Goal: Book appointment/travel/reservation

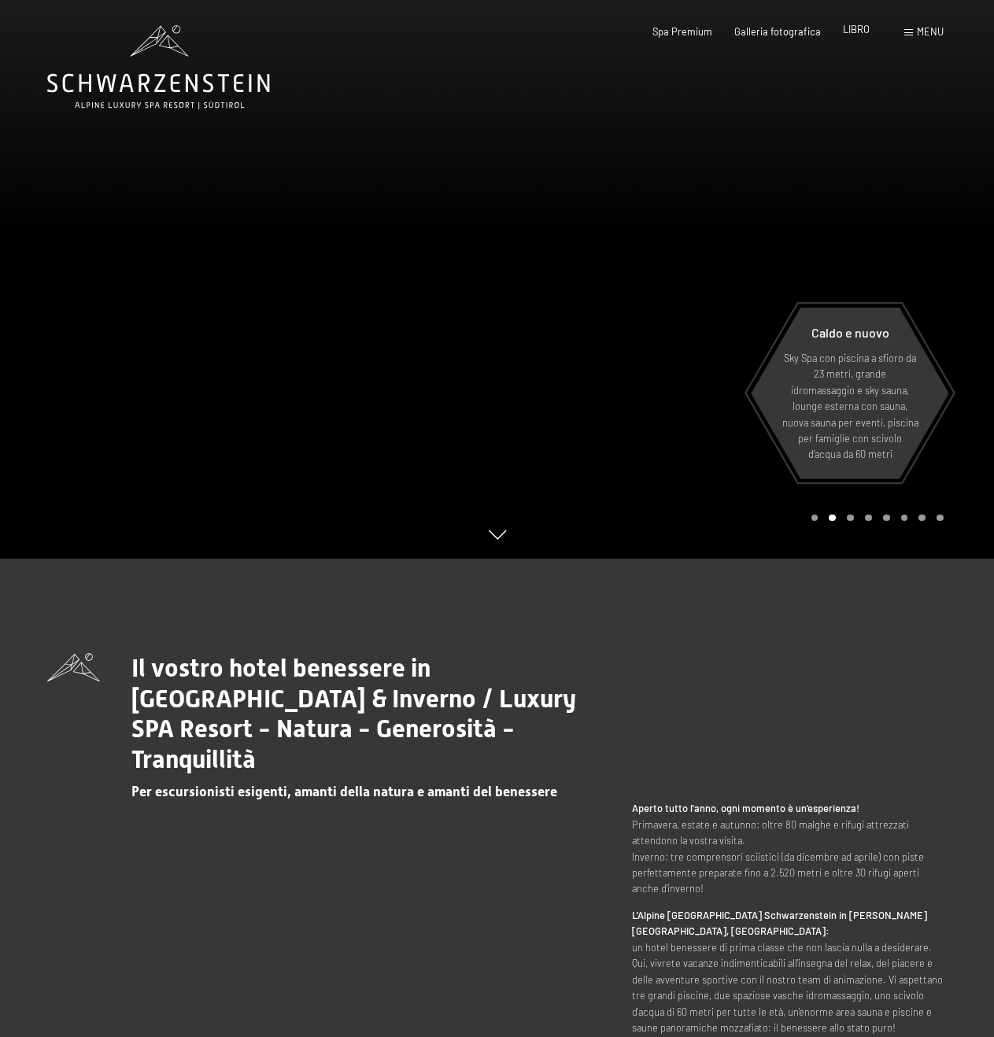
click at [864, 33] on font "LIBRO" at bounding box center [856, 29] width 27 height 13
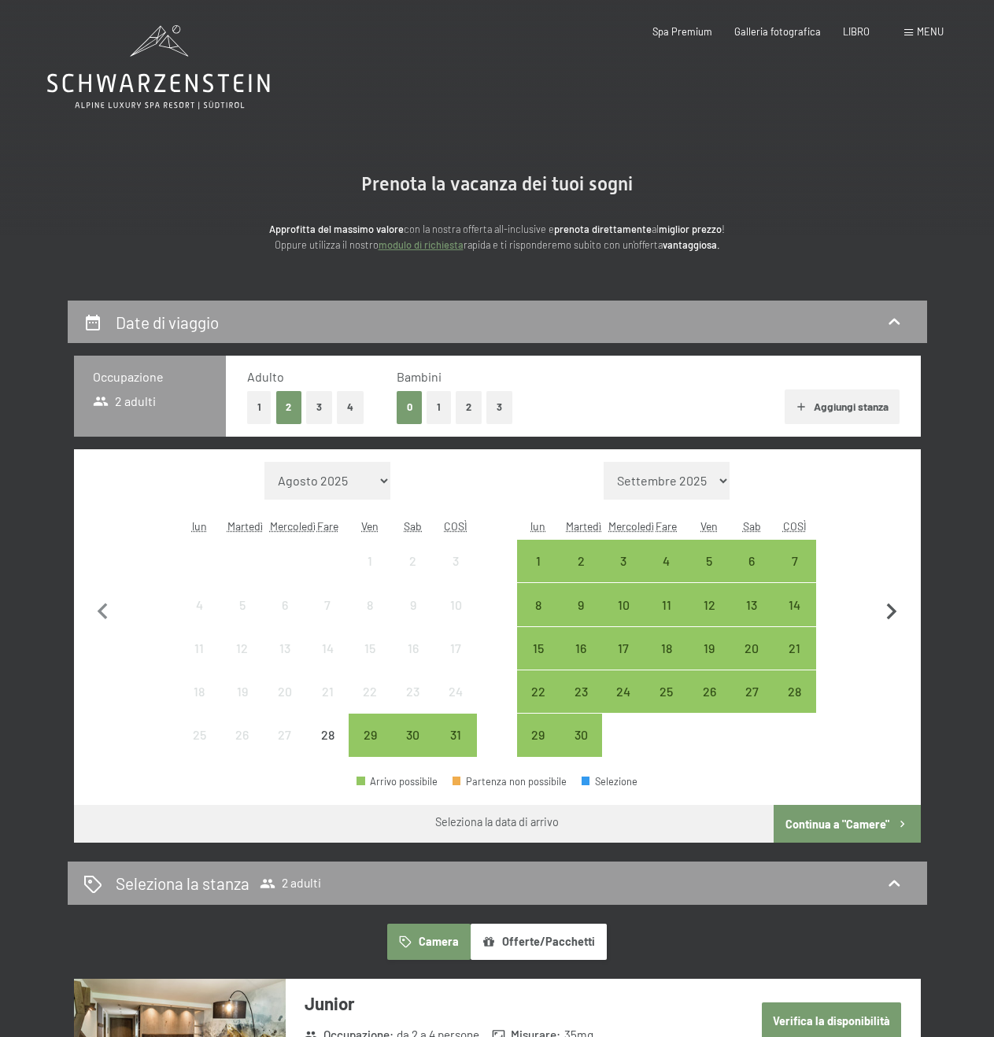
click at [889, 618] on icon "button" at bounding box center [892, 611] width 10 height 17
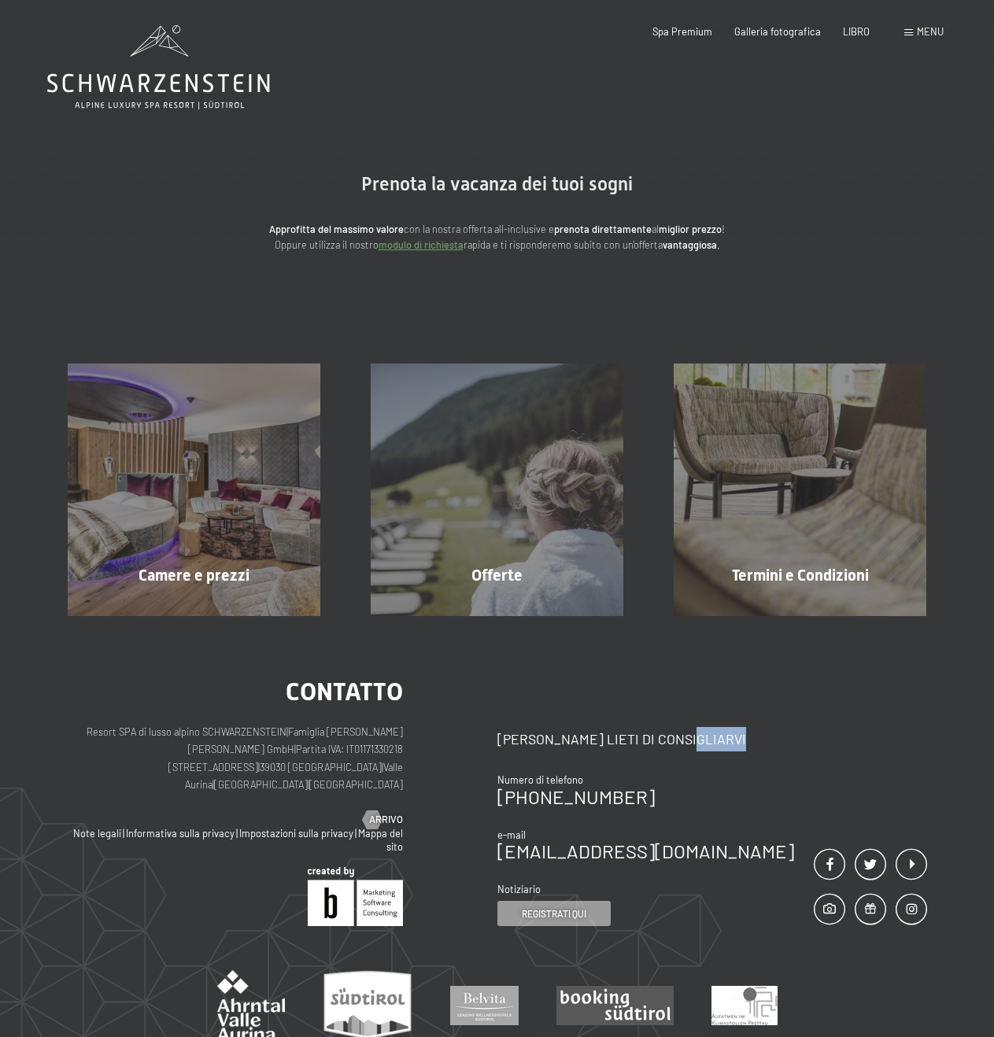
click at [891, 618] on div "contatto Resort SPA di lusso alpino SCHWARZENSTEIN | Famiglia Zimmerhofer Otmar…" at bounding box center [497, 875] width 994 height 519
click at [854, 28] on font "LIBRO" at bounding box center [856, 29] width 27 height 13
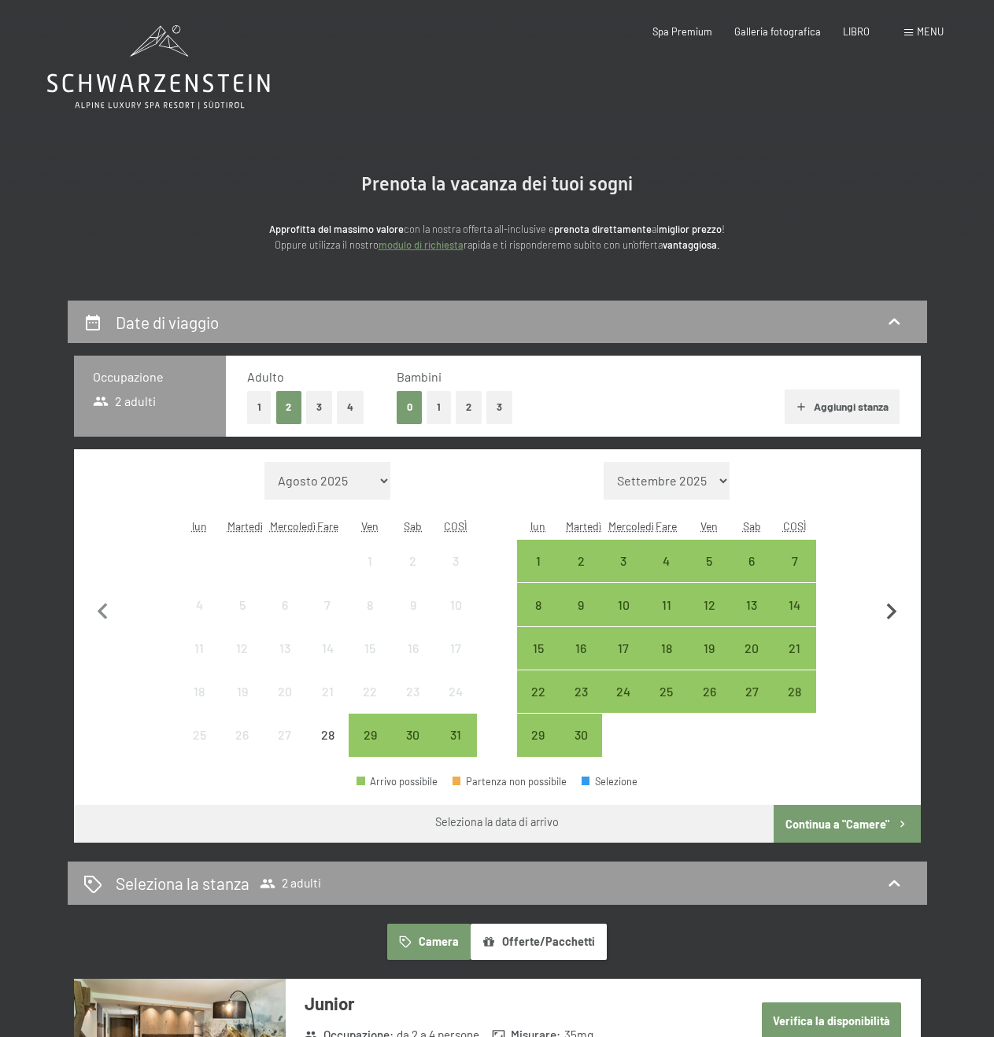
click at [892, 616] on icon "button" at bounding box center [891, 612] width 33 height 33
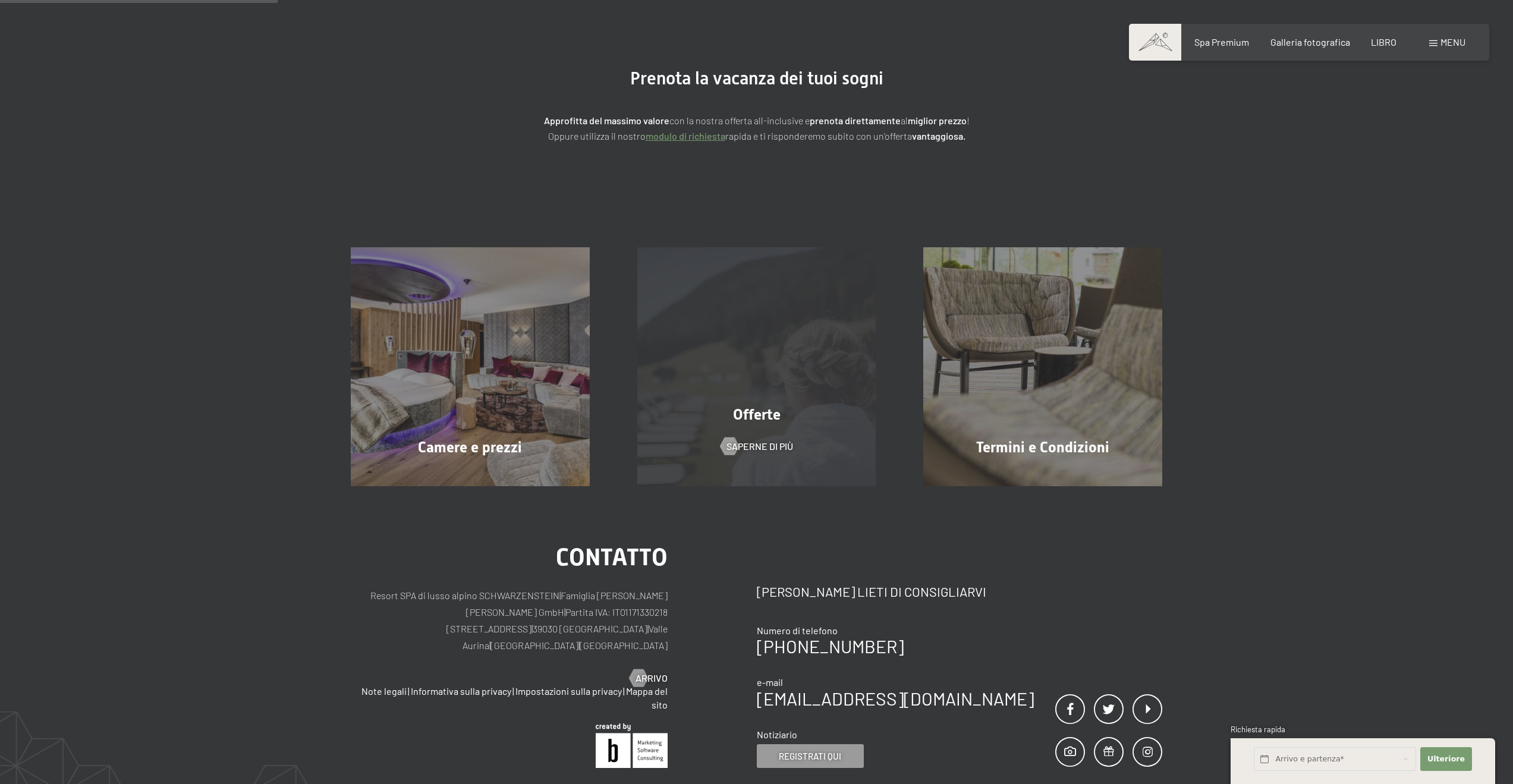
scroll to position [178, 0]
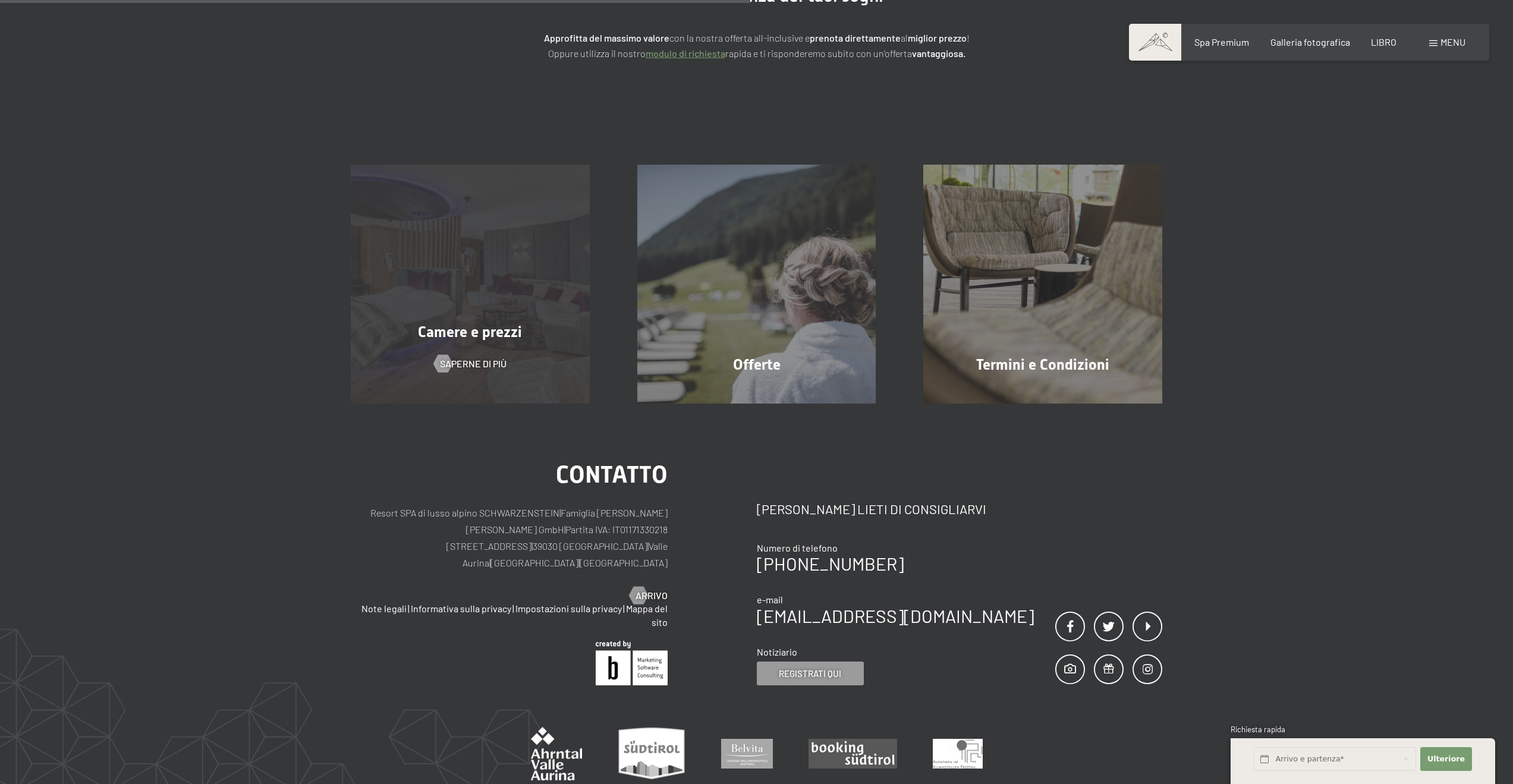
click at [525, 343] on div "Camere e prezzi Saperne di più" at bounding box center [470, 284] width 286 height 239
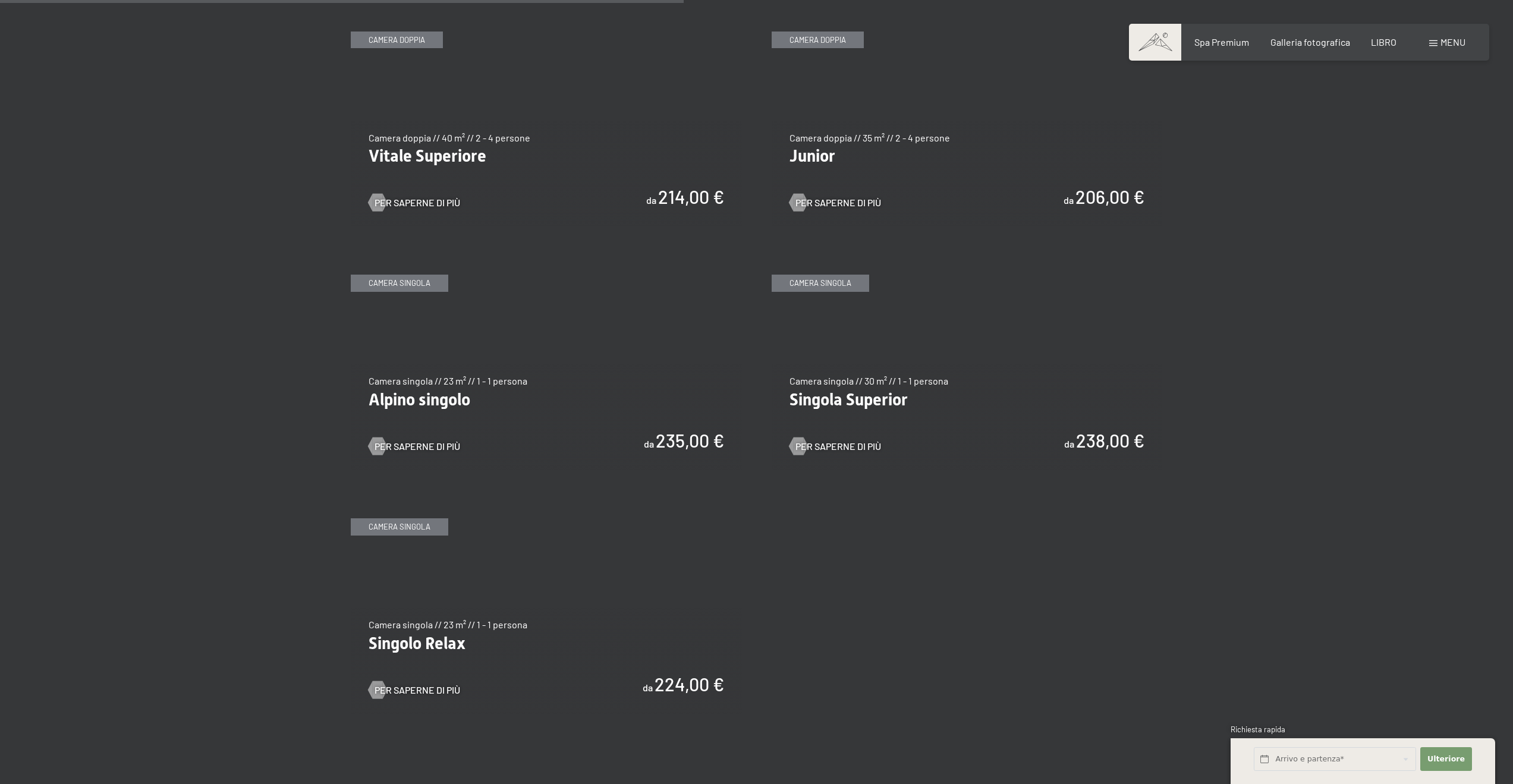
scroll to position [1723, 0]
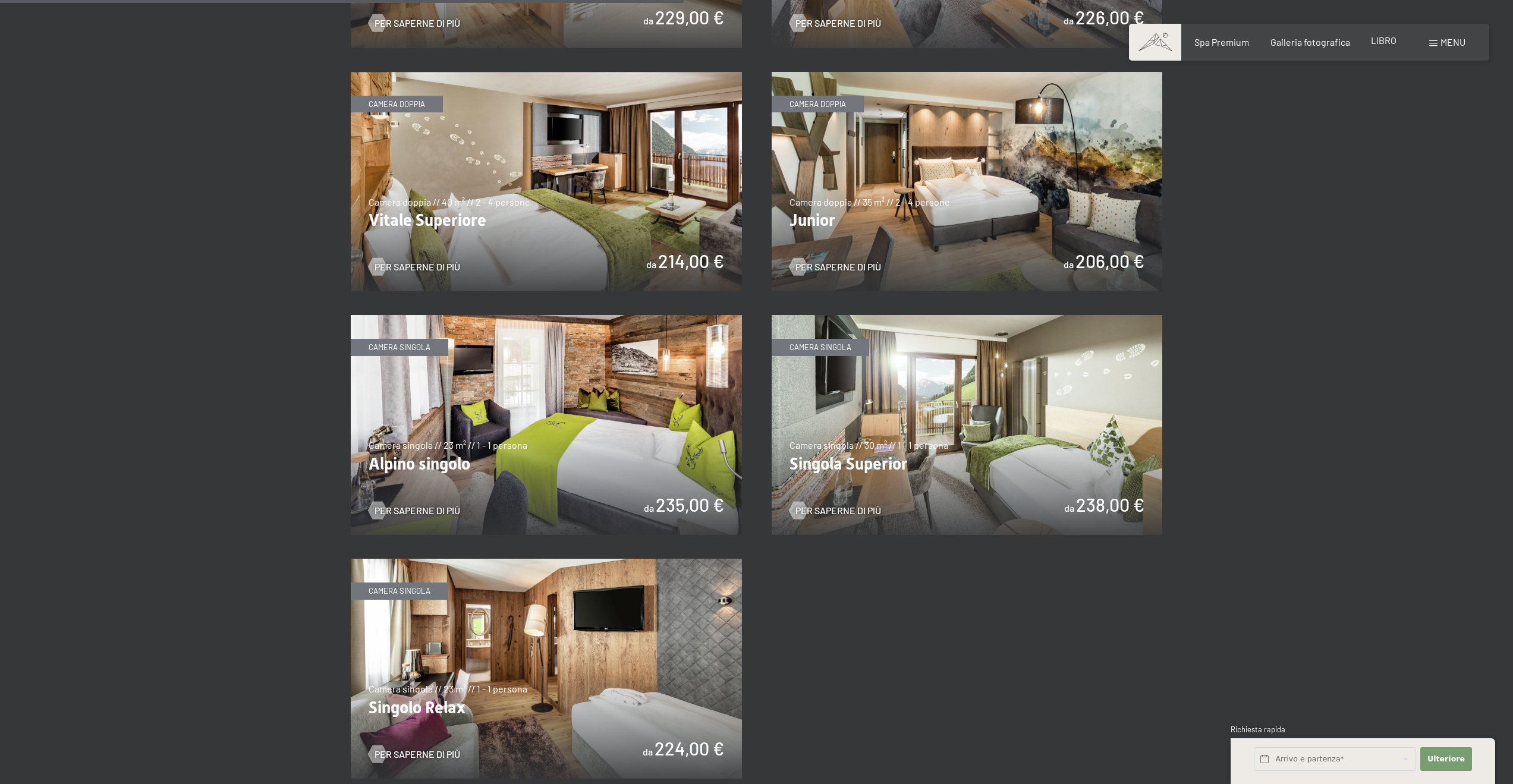
click at [1384, 43] on font "LIBRO" at bounding box center [1384, 40] width 26 height 11
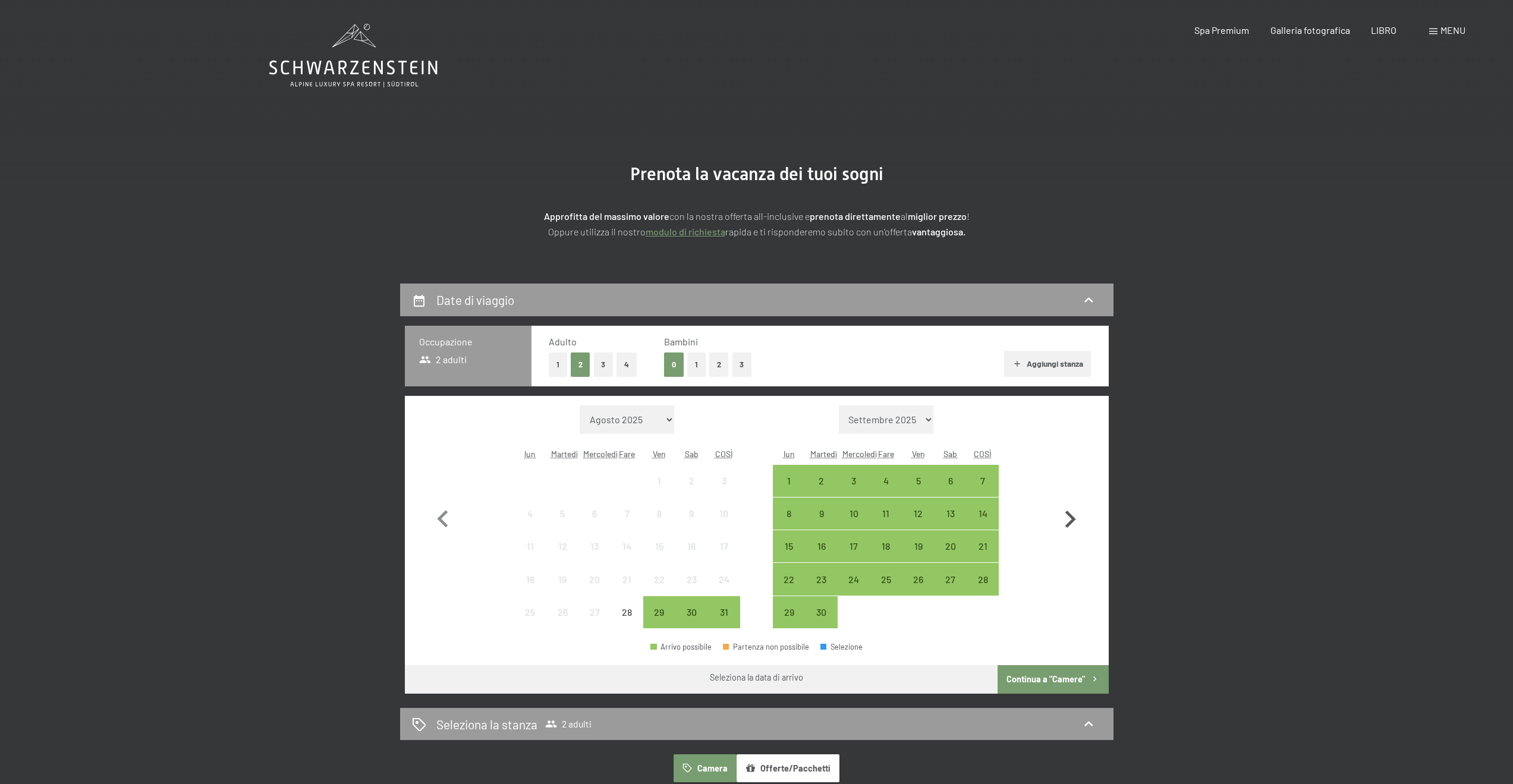
click at [1066, 521] on icon "button" at bounding box center [1070, 520] width 35 height 35
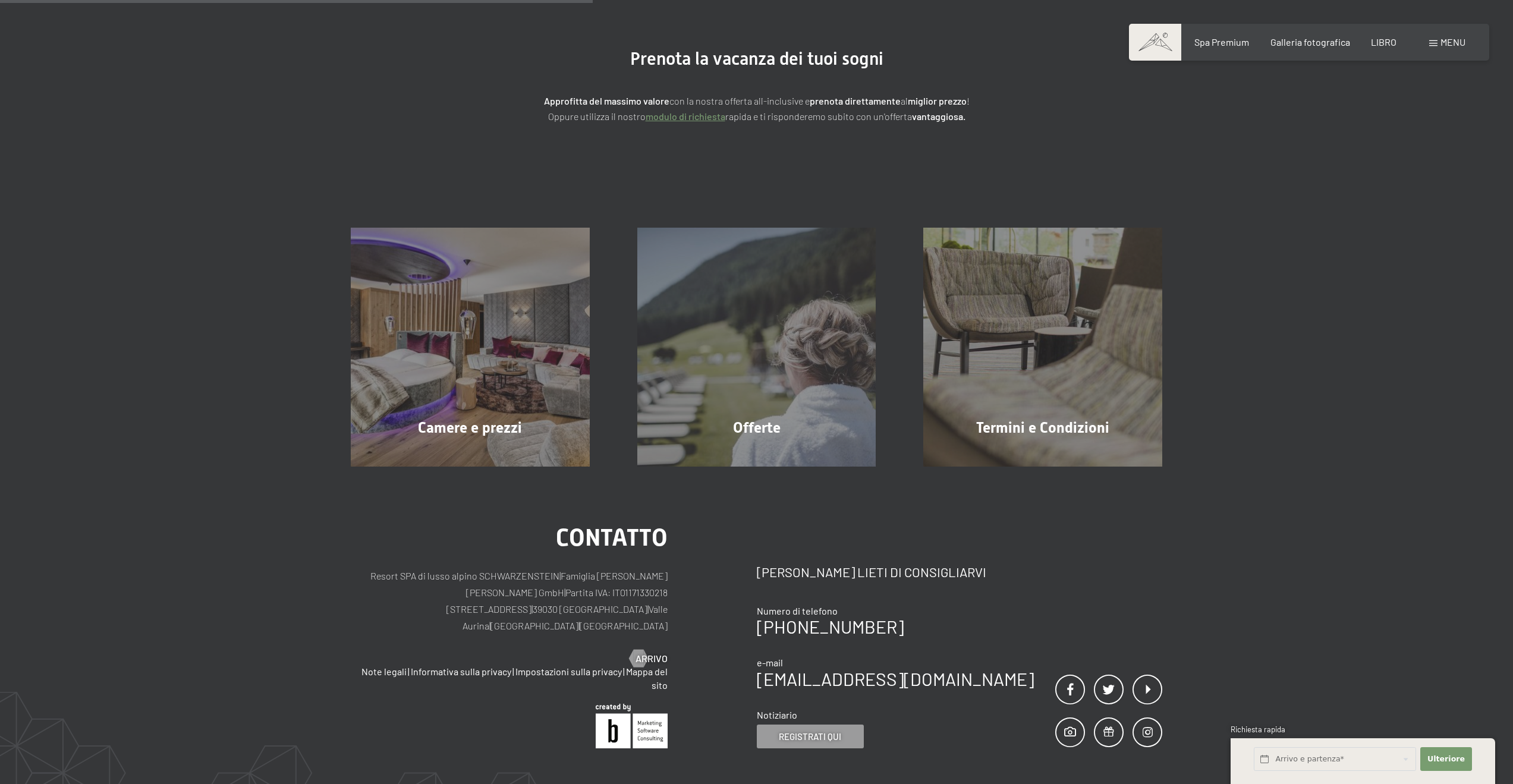
scroll to position [178, 0]
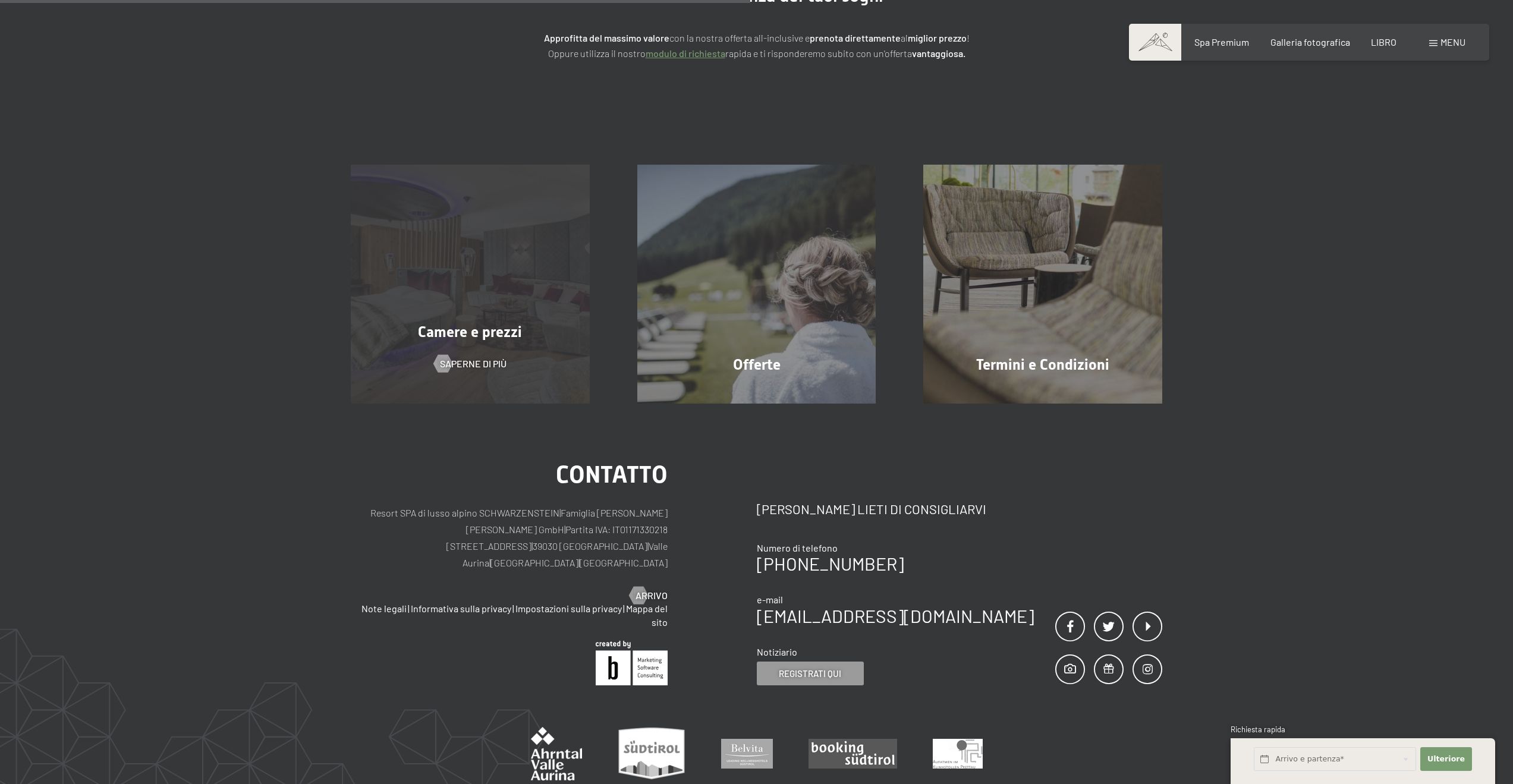
click at [472, 292] on div "Camere e prezzi Saperne di più" at bounding box center [470, 284] width 286 height 239
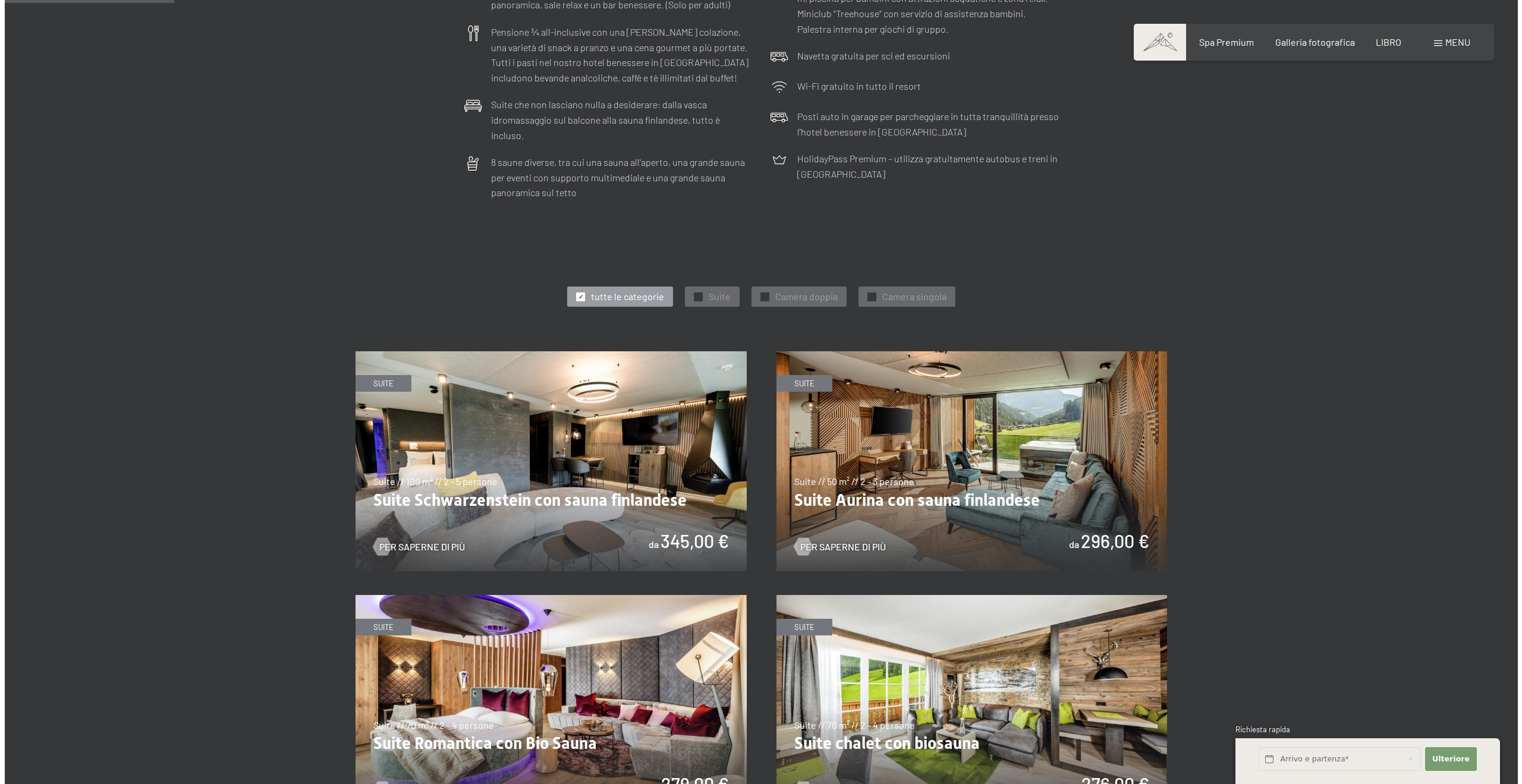
scroll to position [416, 0]
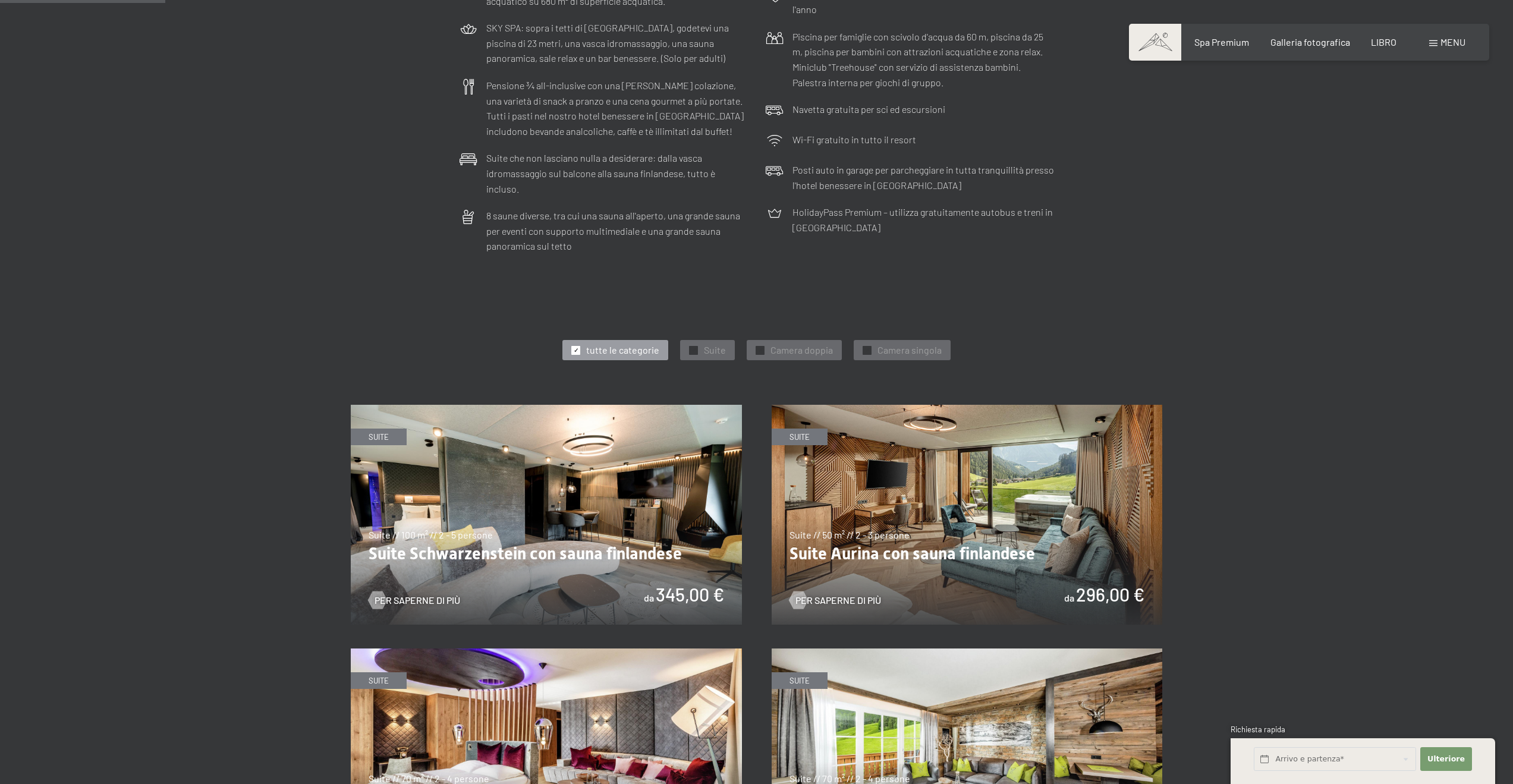
click at [1440, 45] on font "menu" at bounding box center [1453, 42] width 25 height 11
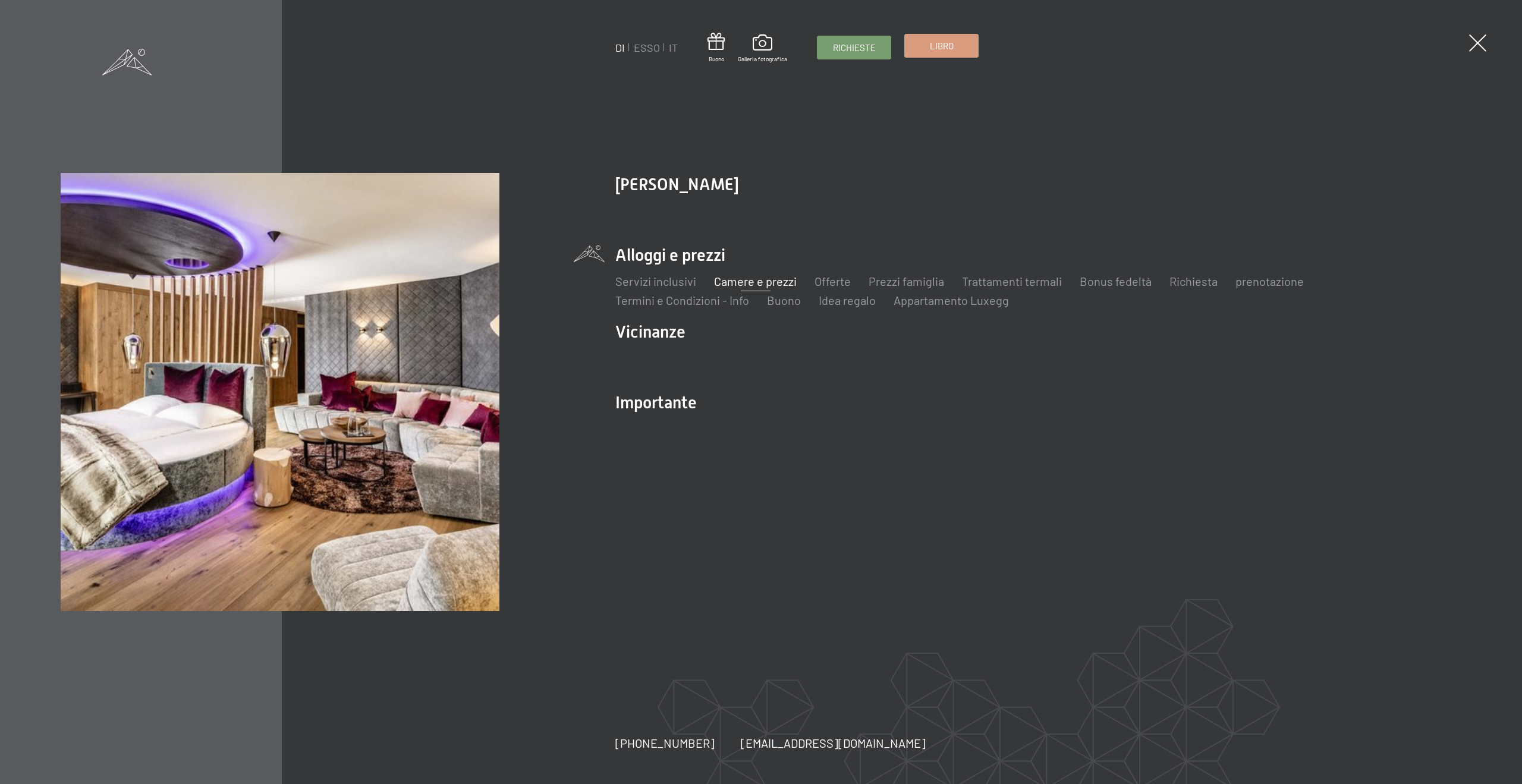
click at [923, 52] on link "Libro" at bounding box center [941, 46] width 73 height 23
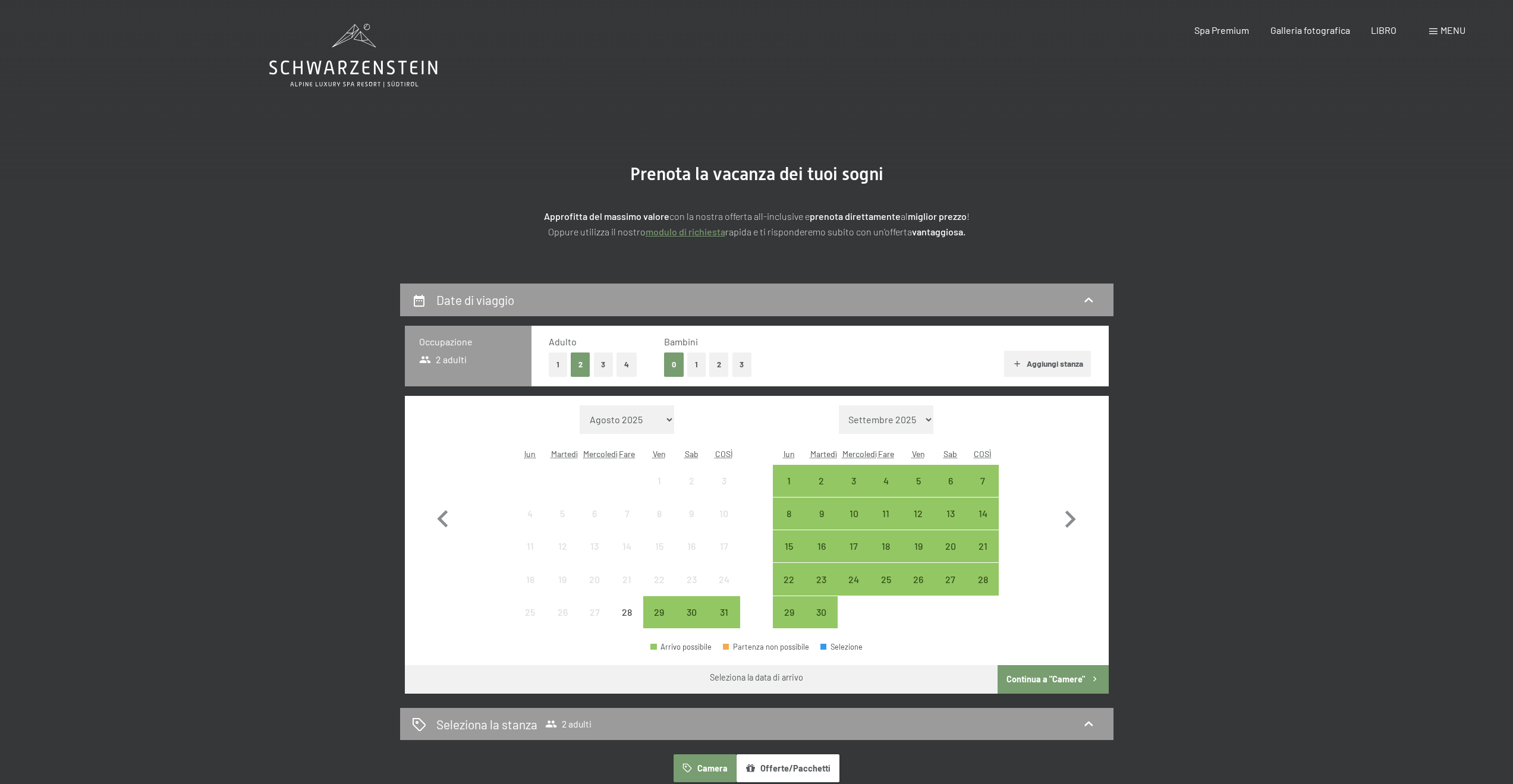
click at [666, 421] on font "Consenso al marketing*" at bounding box center [692, 426] width 100 height 10
click at [637, 421] on input "Consenso al marketing*" at bounding box center [631, 427] width 12 height 12
checkbox input "false"
click at [666, 418] on select "Agosto 2025 Settembre 2025 Ottobre 2025 Novembre 2025 Dicembre 2025 Gennaio 202…" at bounding box center [627, 420] width 95 height 29
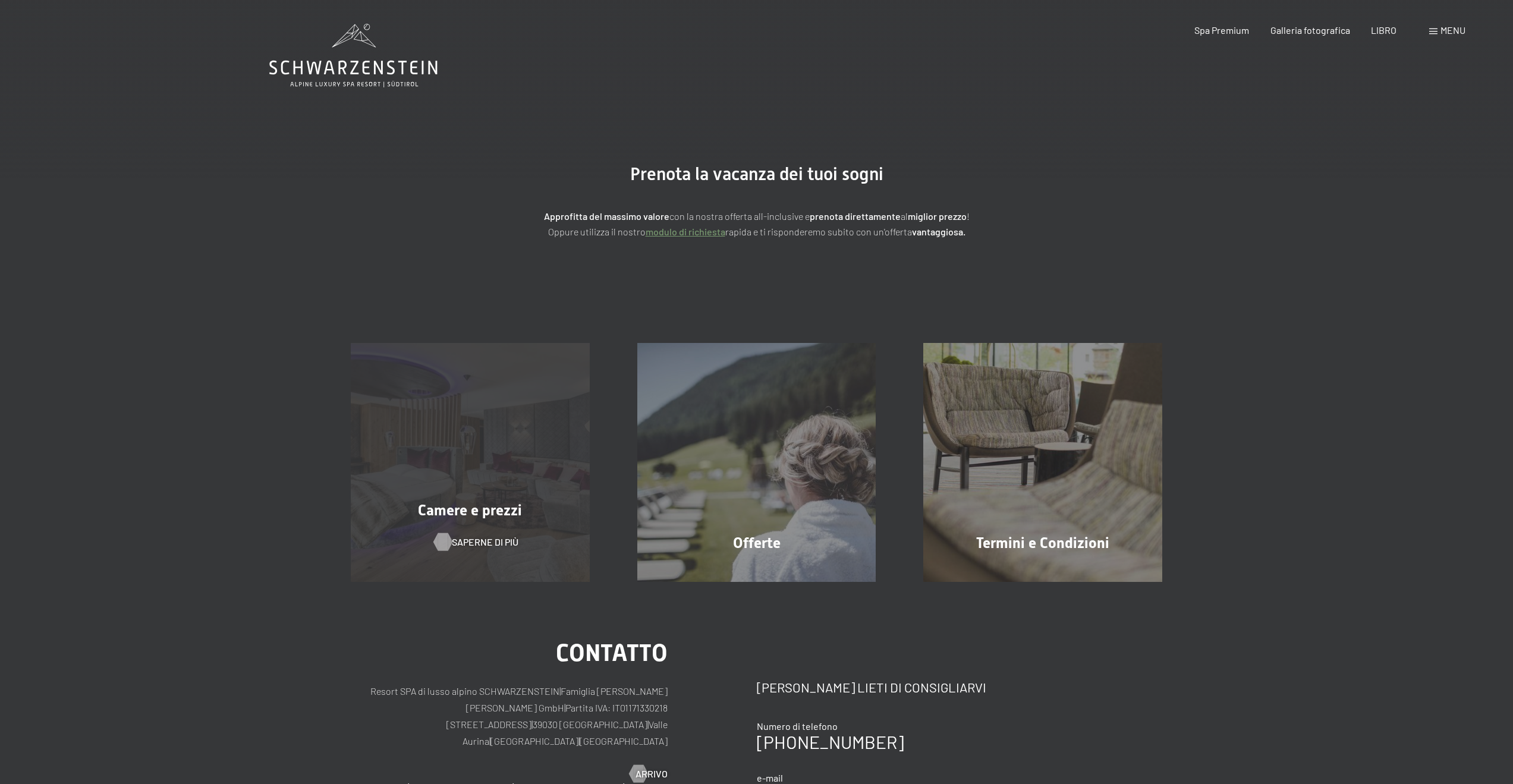
click at [484, 536] on font "Saperne di più" at bounding box center [485, 542] width 67 height 11
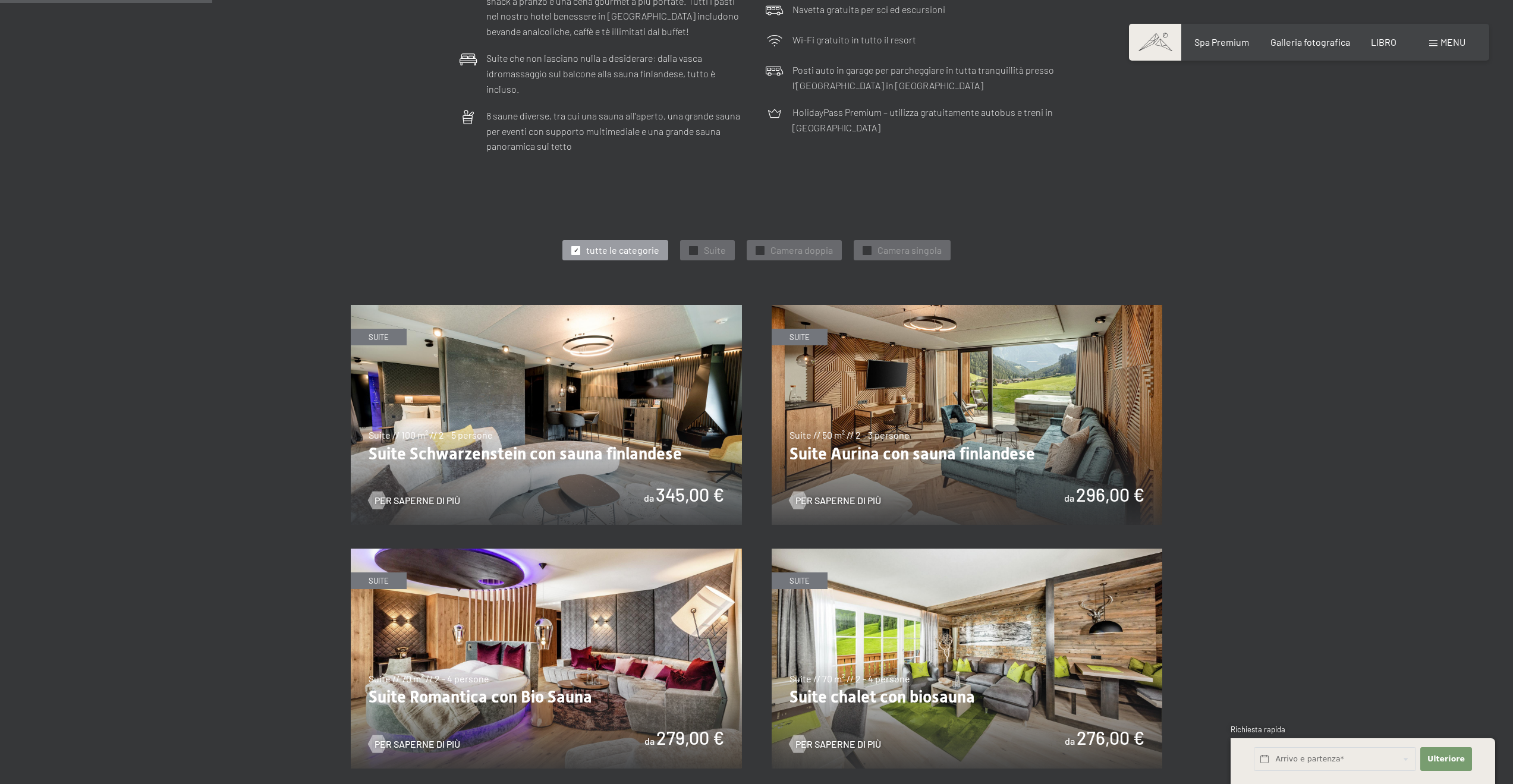
scroll to position [535, 0]
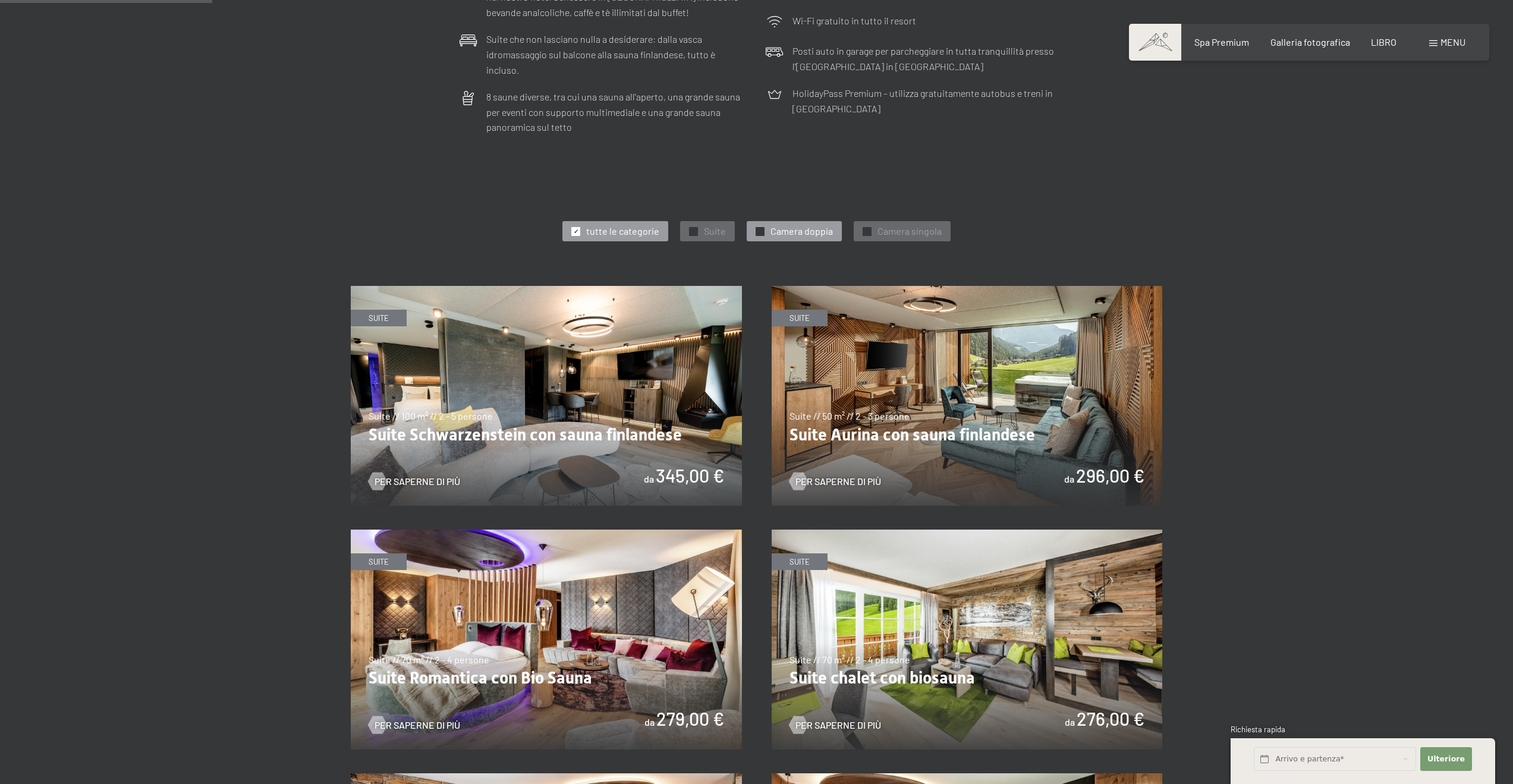
click at [760, 227] on font "✓" at bounding box center [760, 230] width 5 height 7
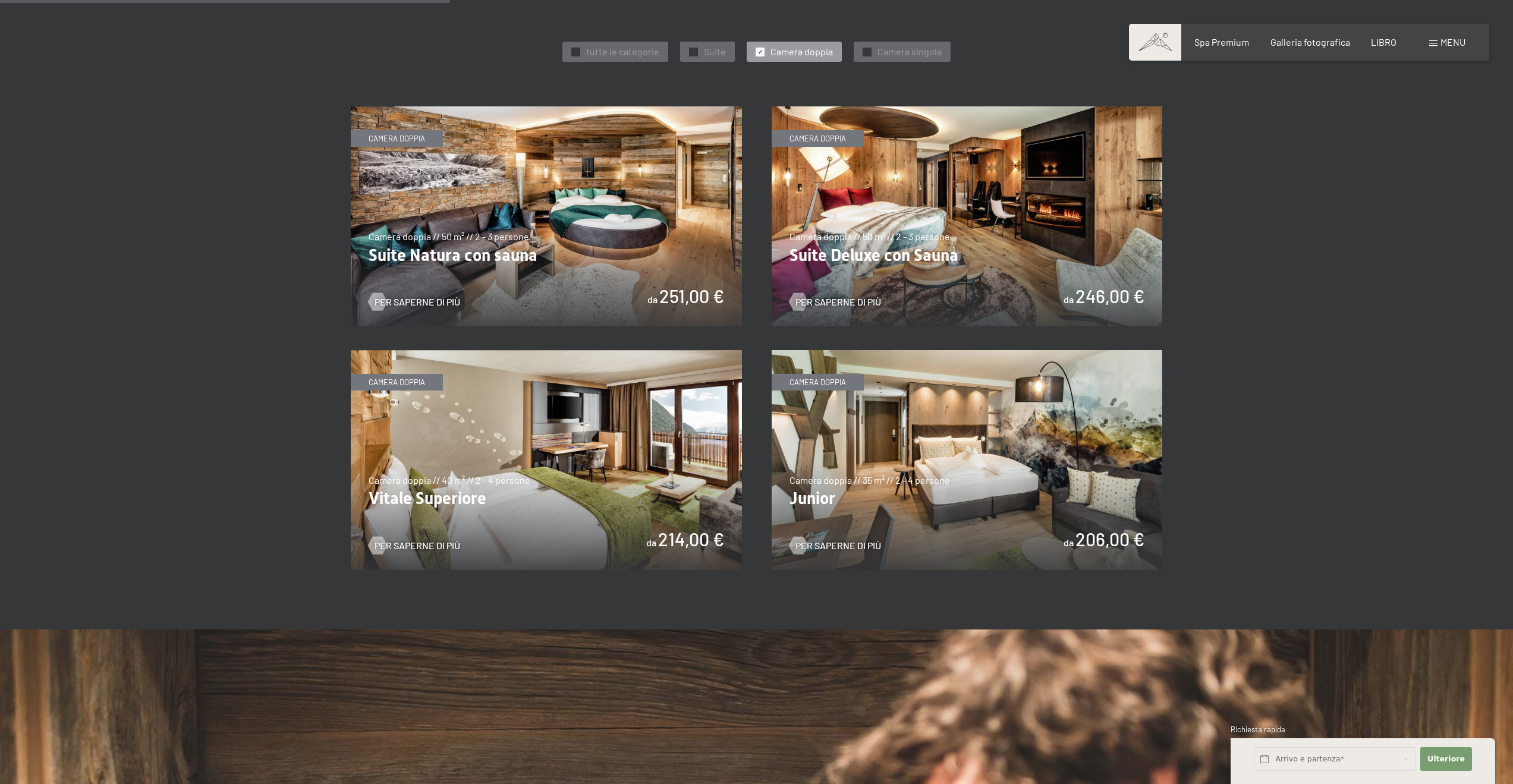
scroll to position [773, 0]
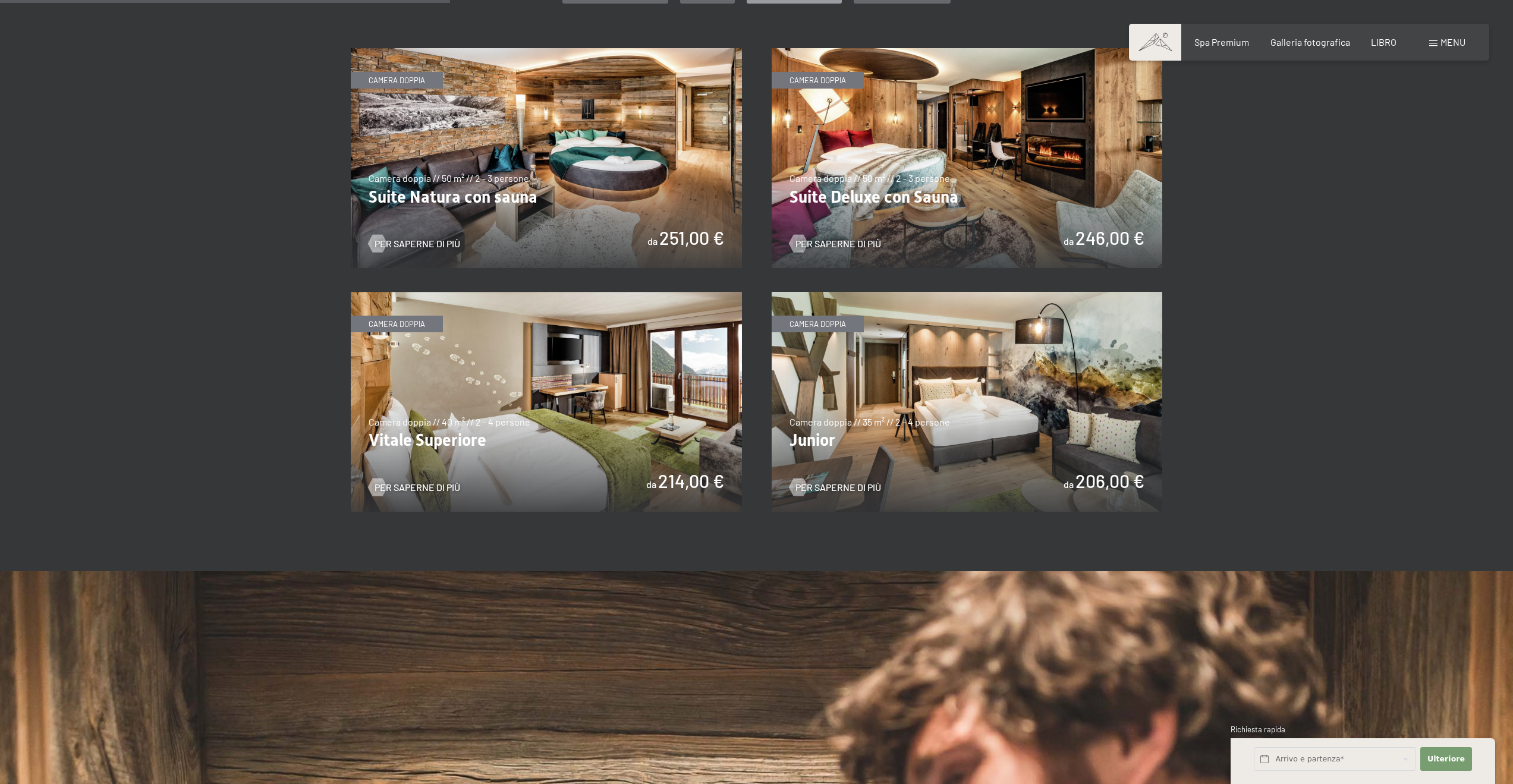
click at [564, 352] on img at bounding box center [546, 401] width 391 height 220
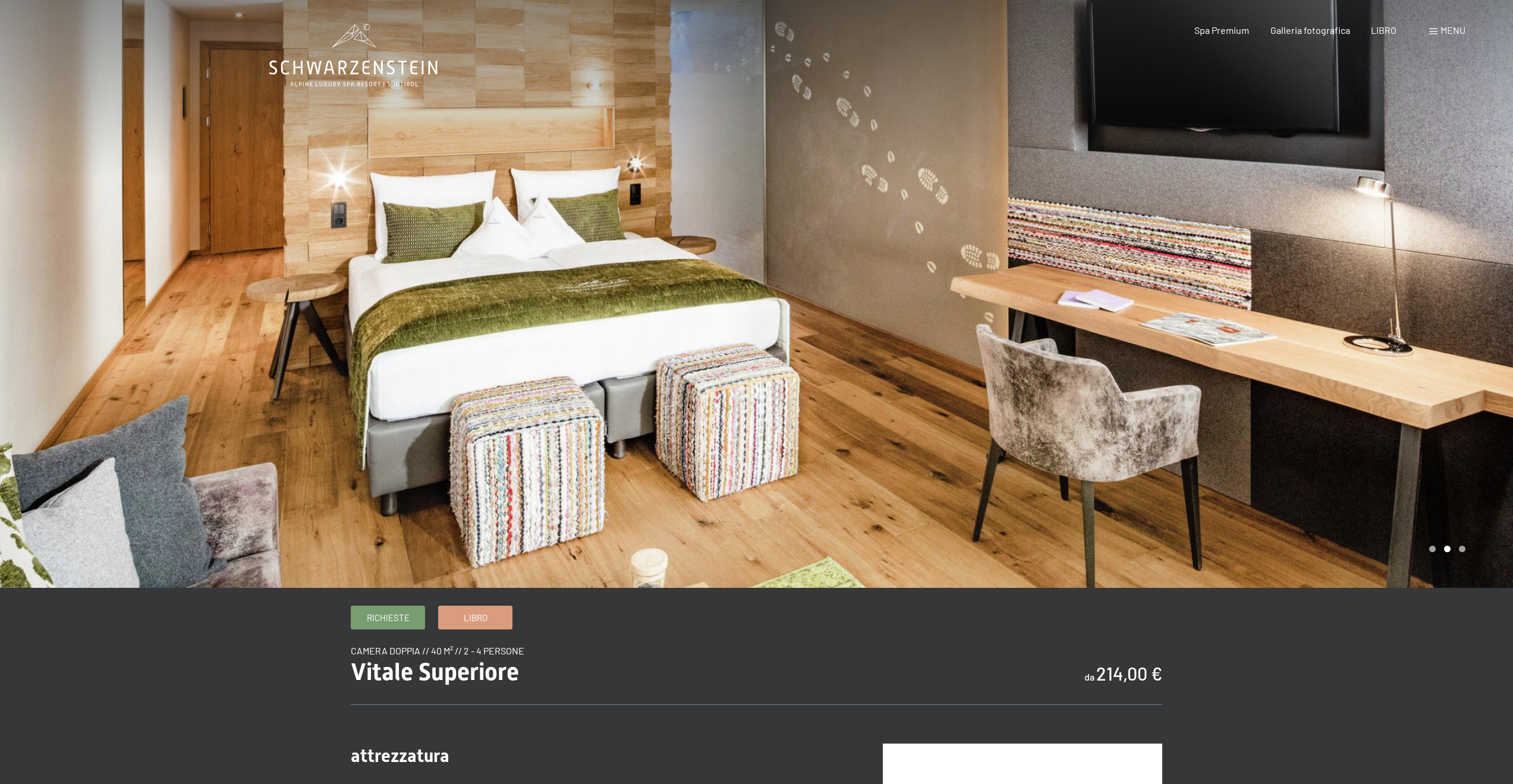
click at [1297, 358] on div at bounding box center [1134, 294] width 756 height 588
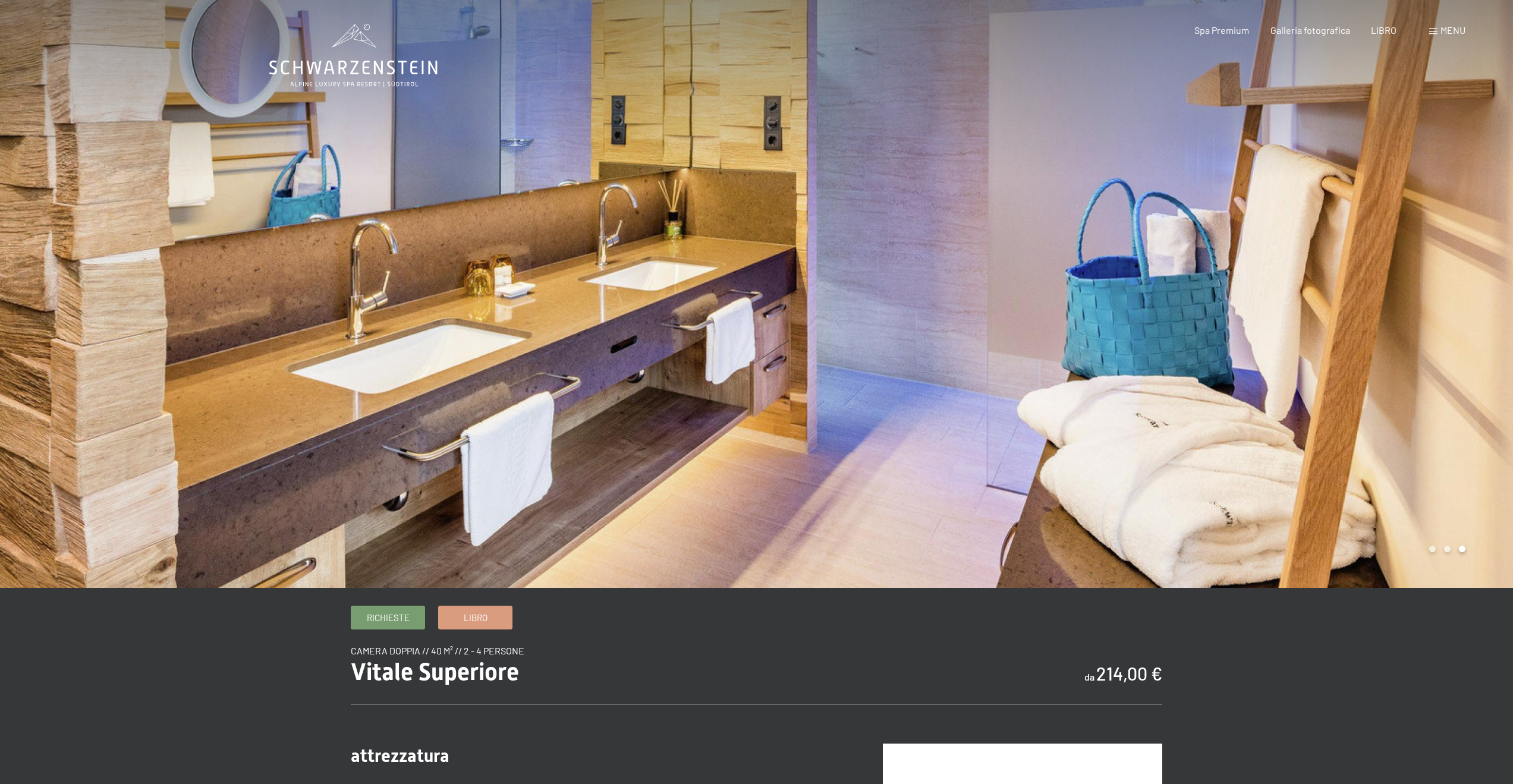
click at [1297, 358] on div at bounding box center [1134, 294] width 756 height 588
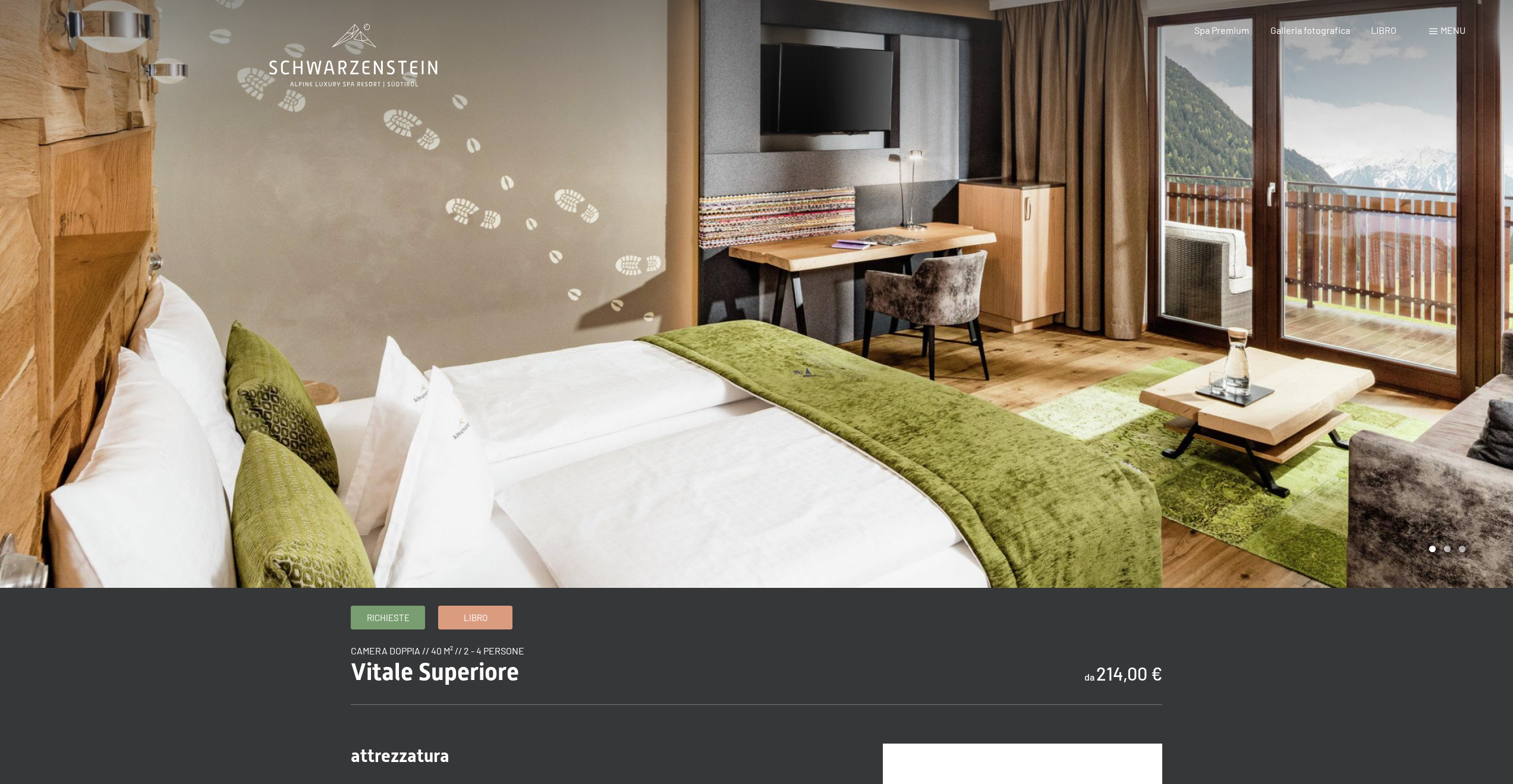
click at [1297, 358] on div at bounding box center [1134, 294] width 756 height 588
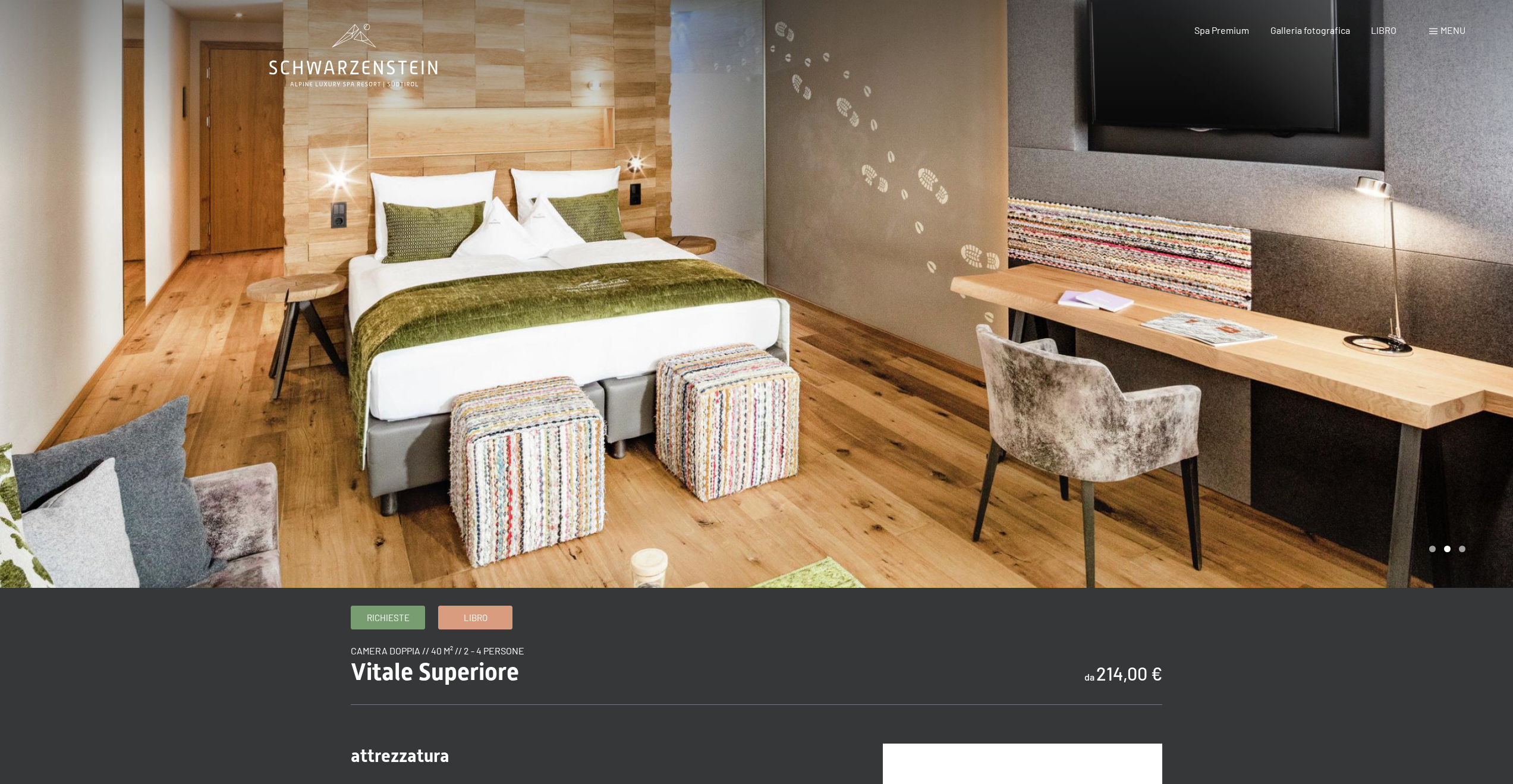
click at [1297, 358] on div at bounding box center [1134, 294] width 756 height 588
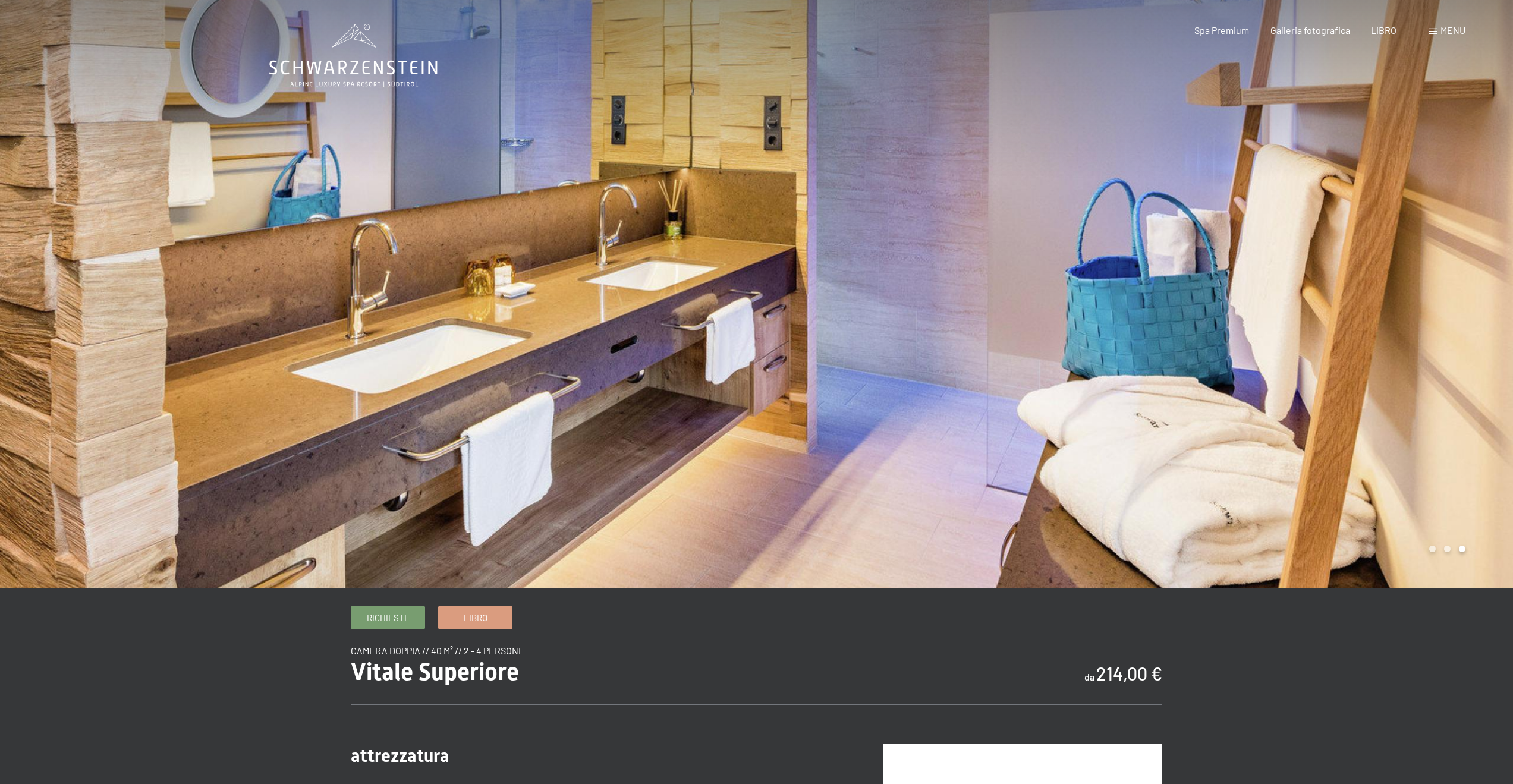
click at [1297, 358] on div at bounding box center [1134, 294] width 756 height 588
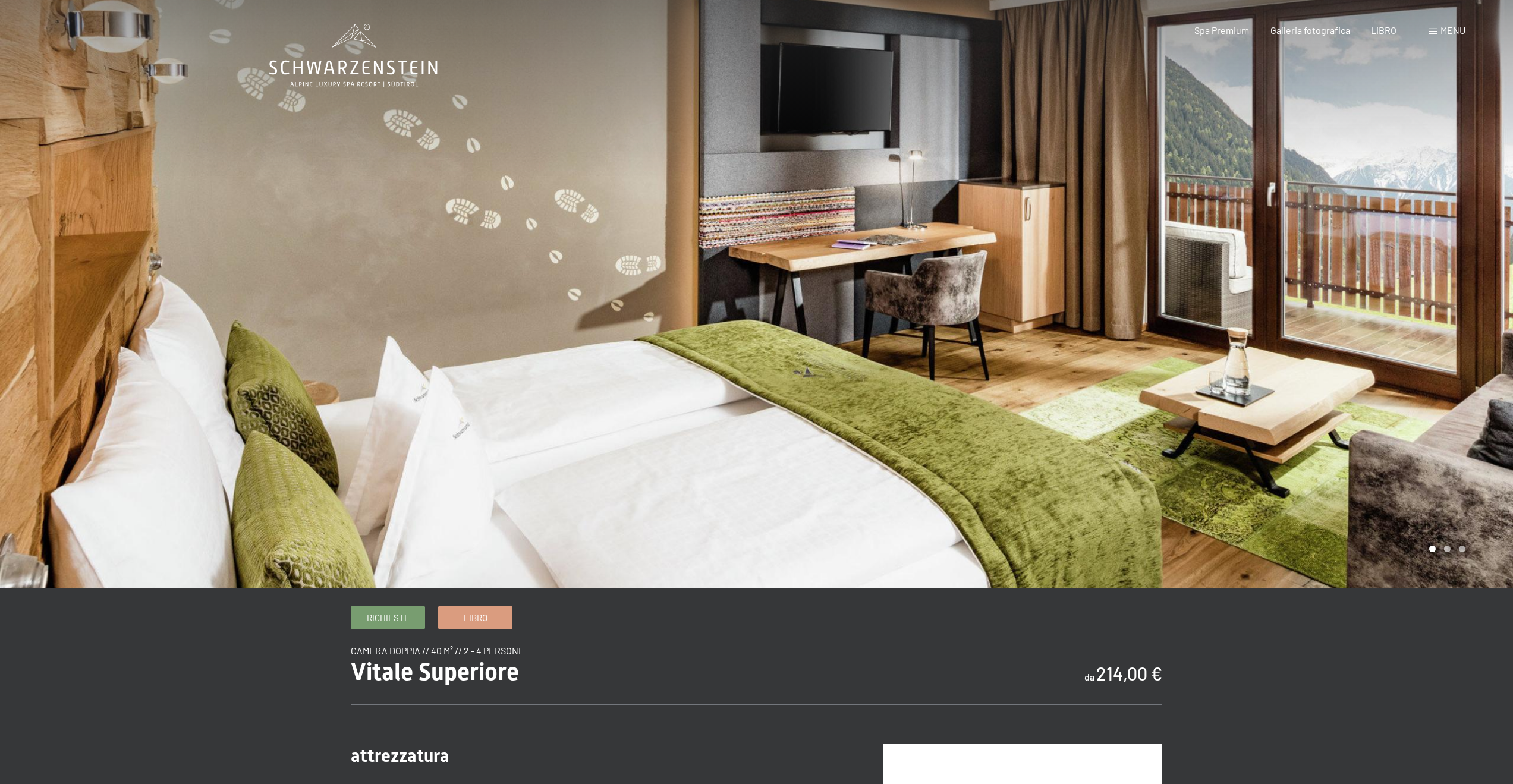
click at [1297, 358] on div at bounding box center [1134, 294] width 756 height 588
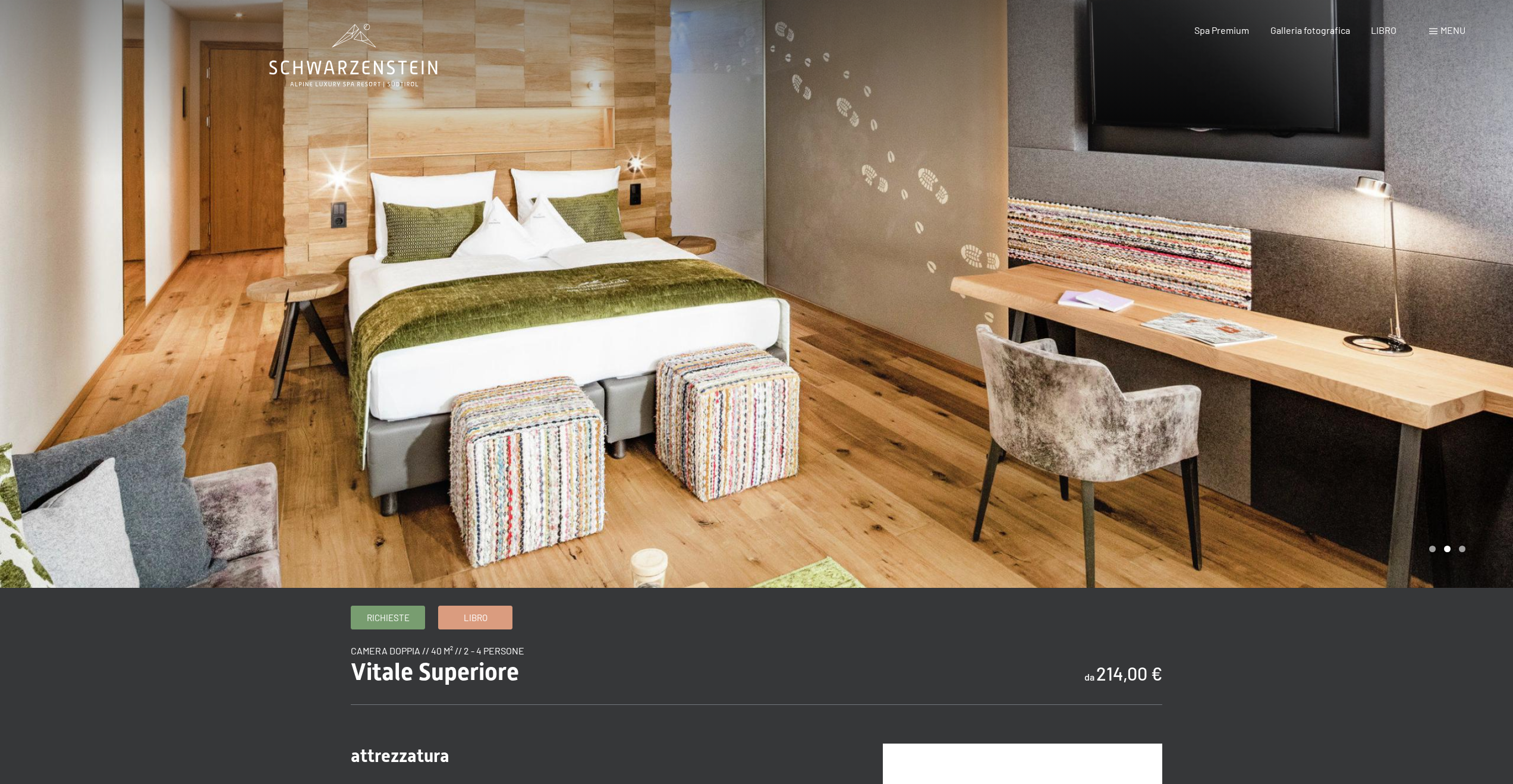
click at [1297, 358] on div at bounding box center [1134, 294] width 756 height 588
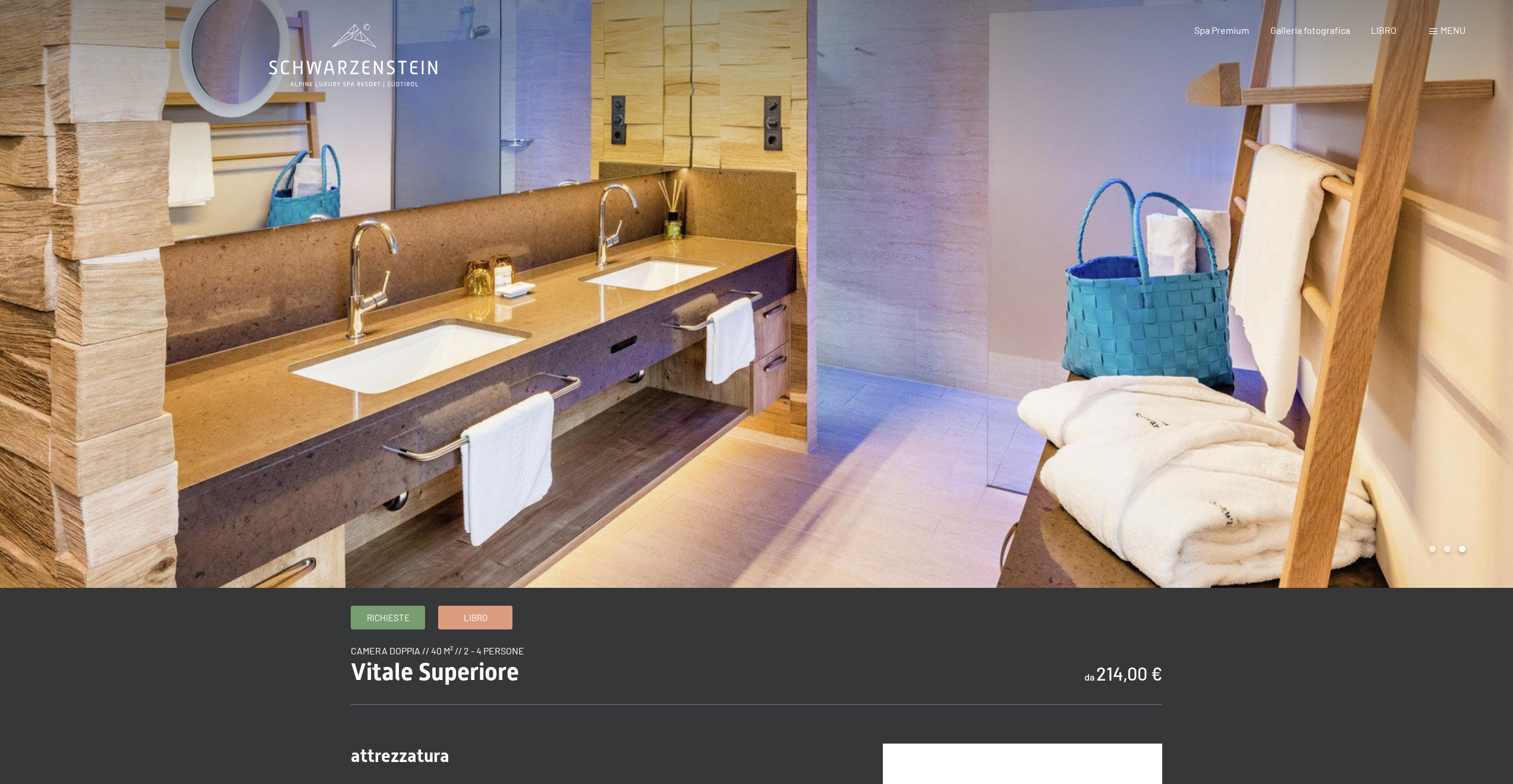
click at [1297, 358] on div at bounding box center [1134, 294] width 756 height 588
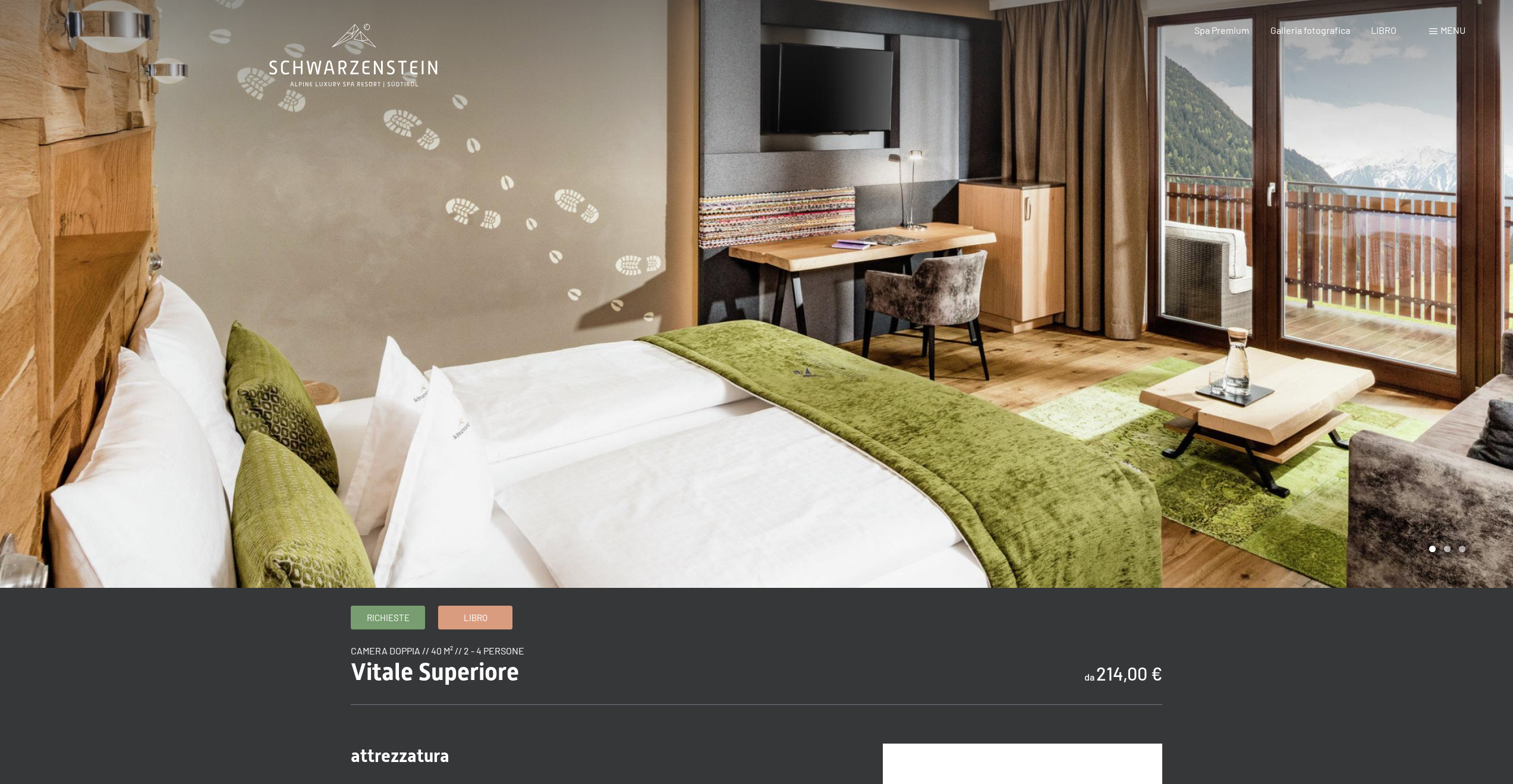
click at [1297, 358] on div at bounding box center [1134, 294] width 756 height 588
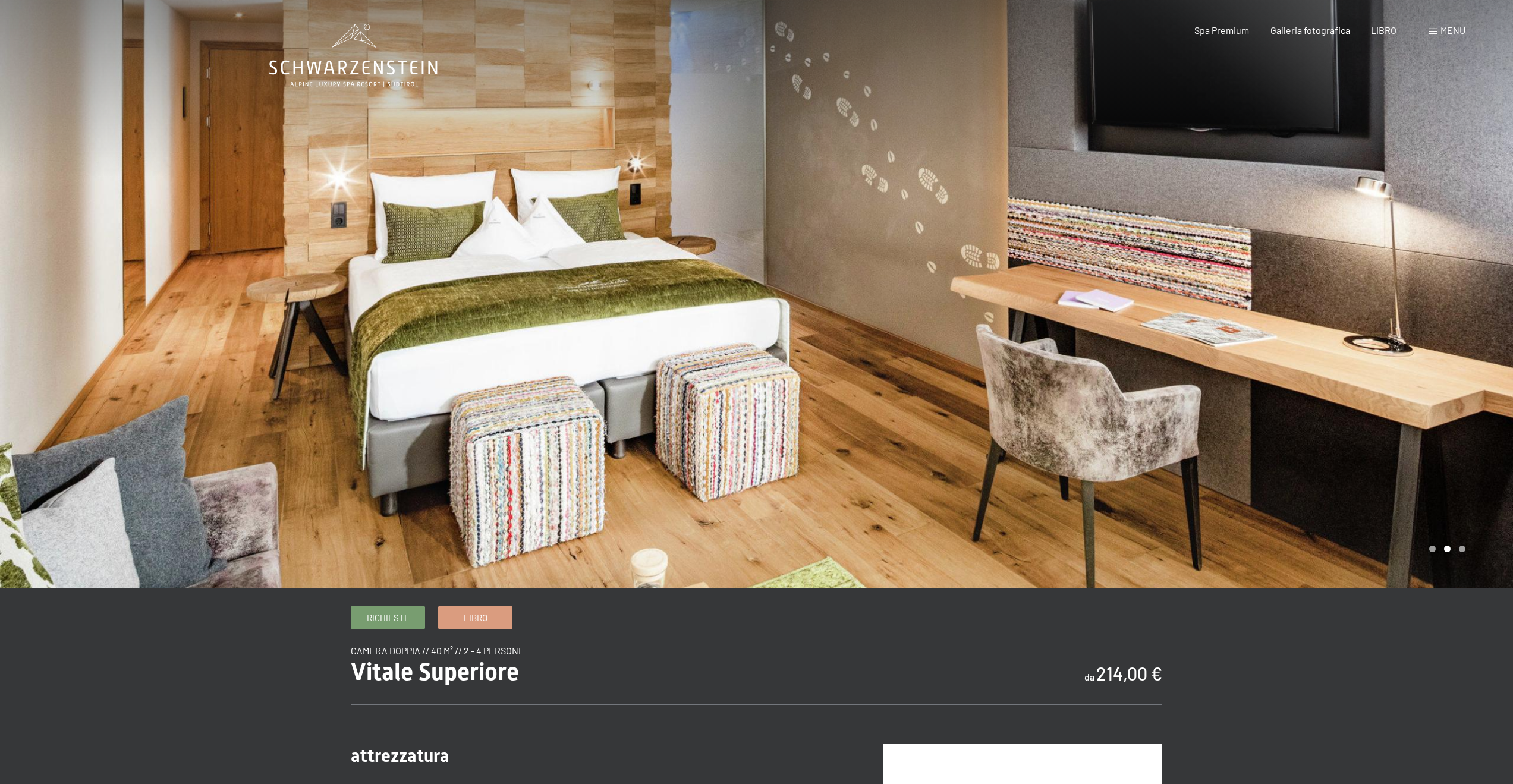
click at [1297, 358] on div at bounding box center [1134, 294] width 756 height 588
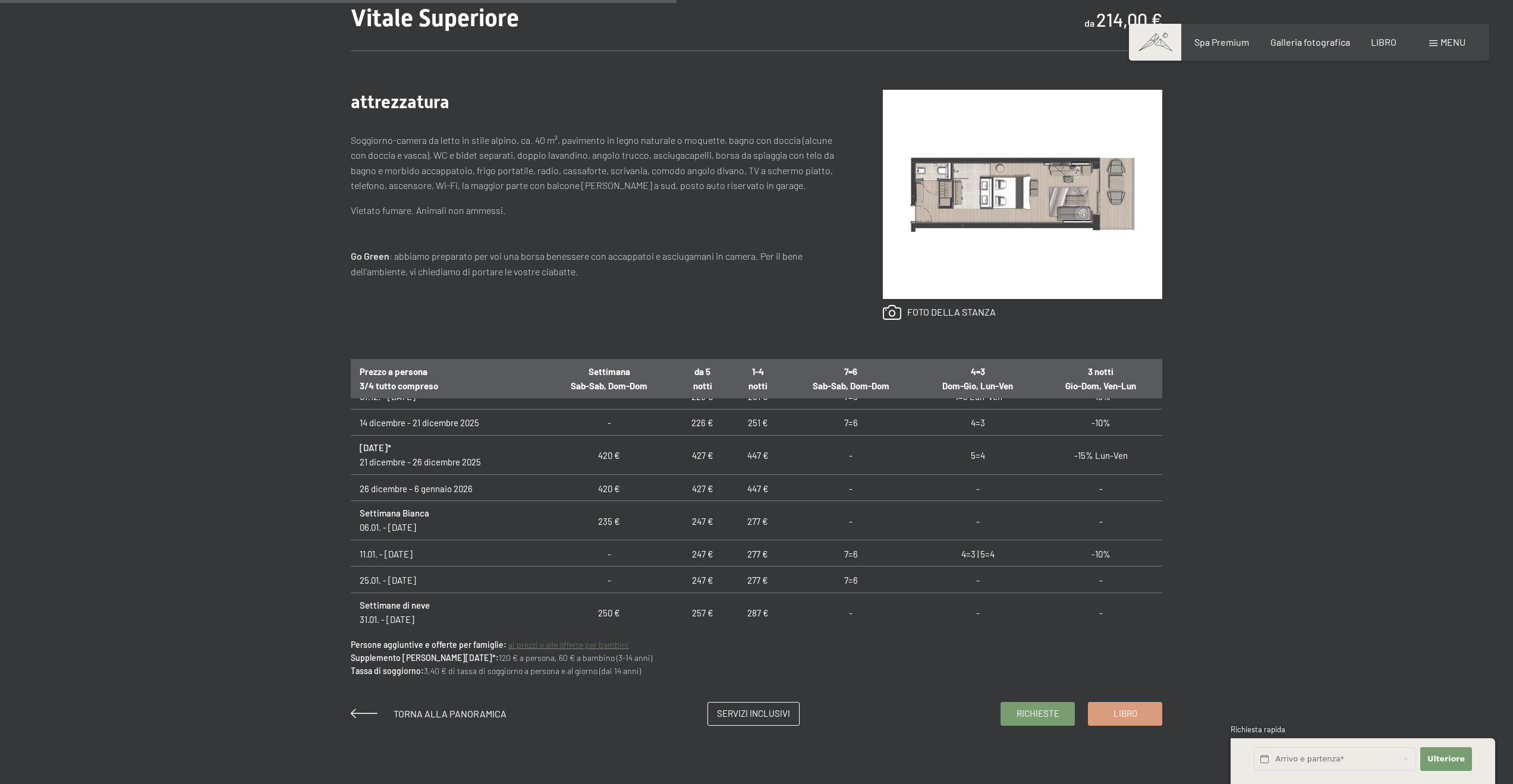
scroll to position [416, 0]
click at [1128, 718] on span "Libro" at bounding box center [1125, 711] width 23 height 13
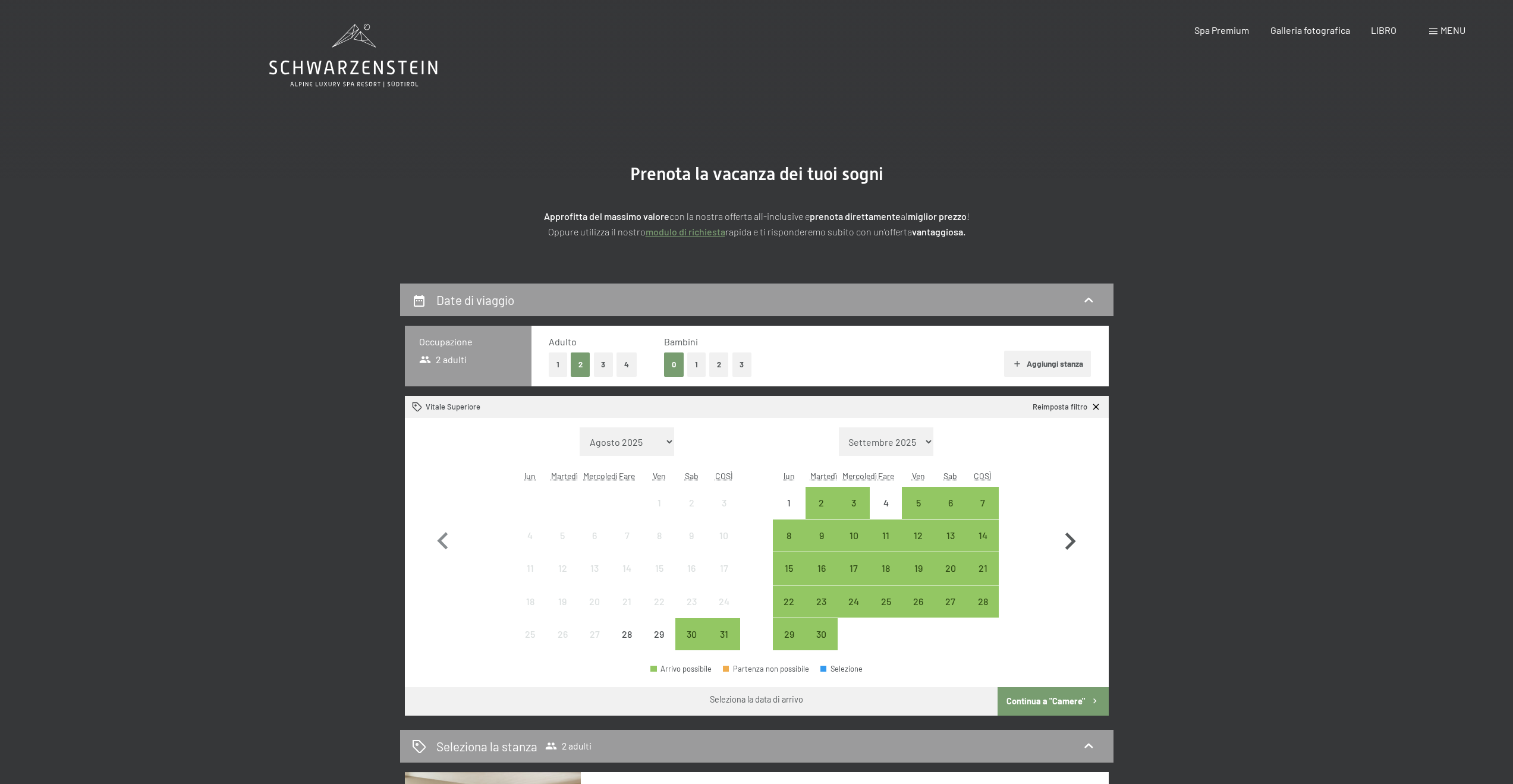
click at [1063, 543] on icon "button" at bounding box center [1070, 542] width 35 height 35
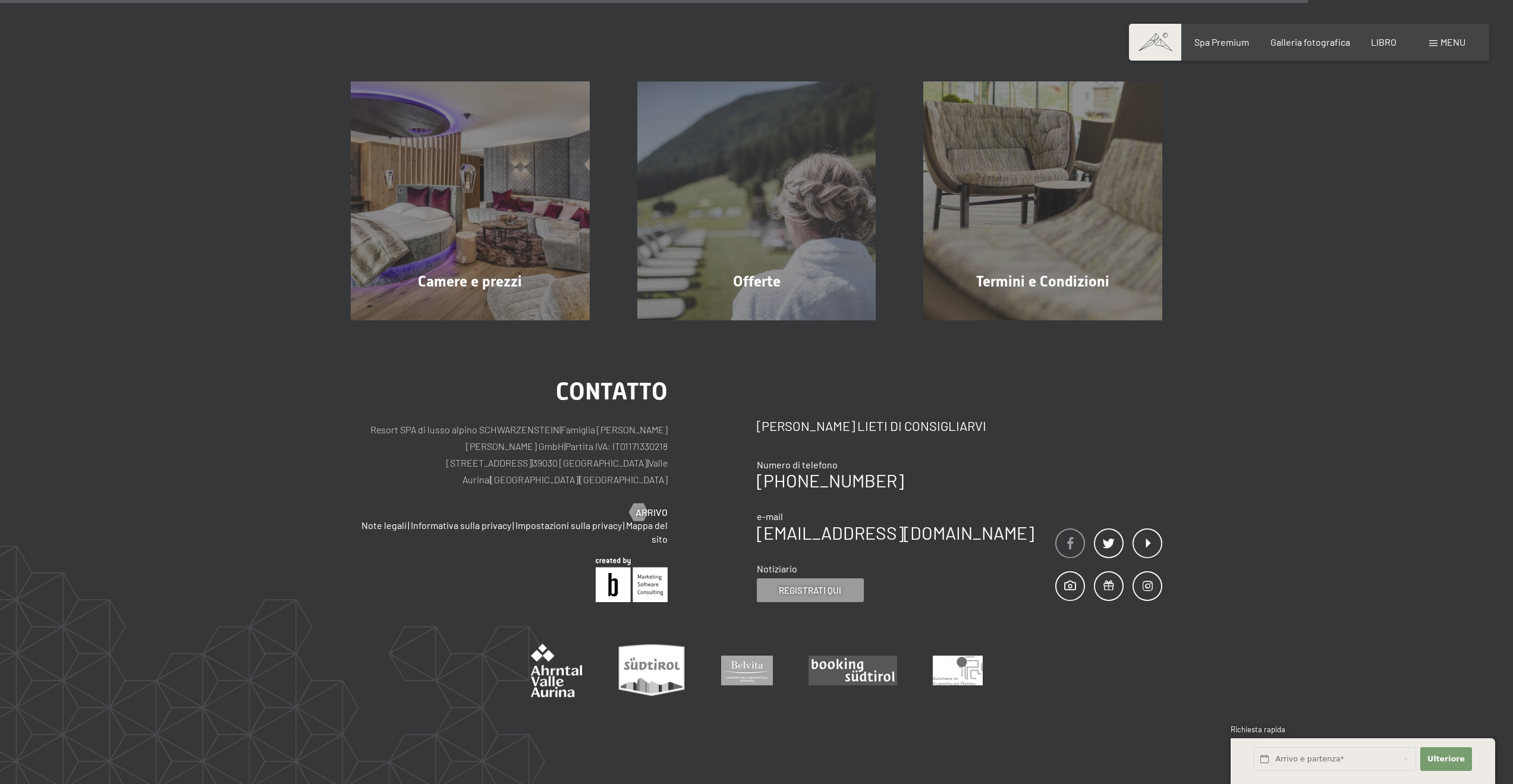
scroll to position [238, 0]
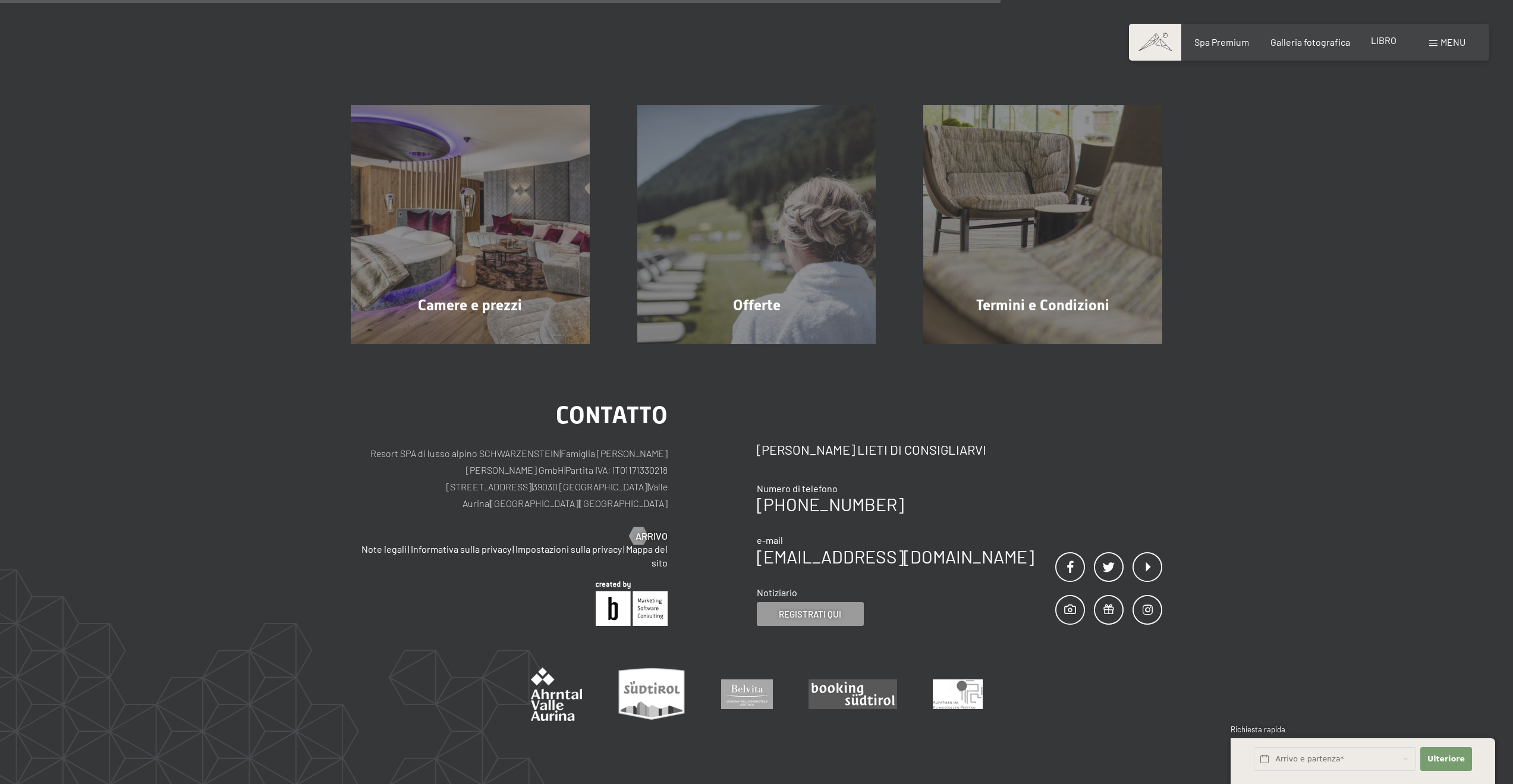
click at [1375, 42] on font "LIBRO" at bounding box center [1384, 40] width 26 height 11
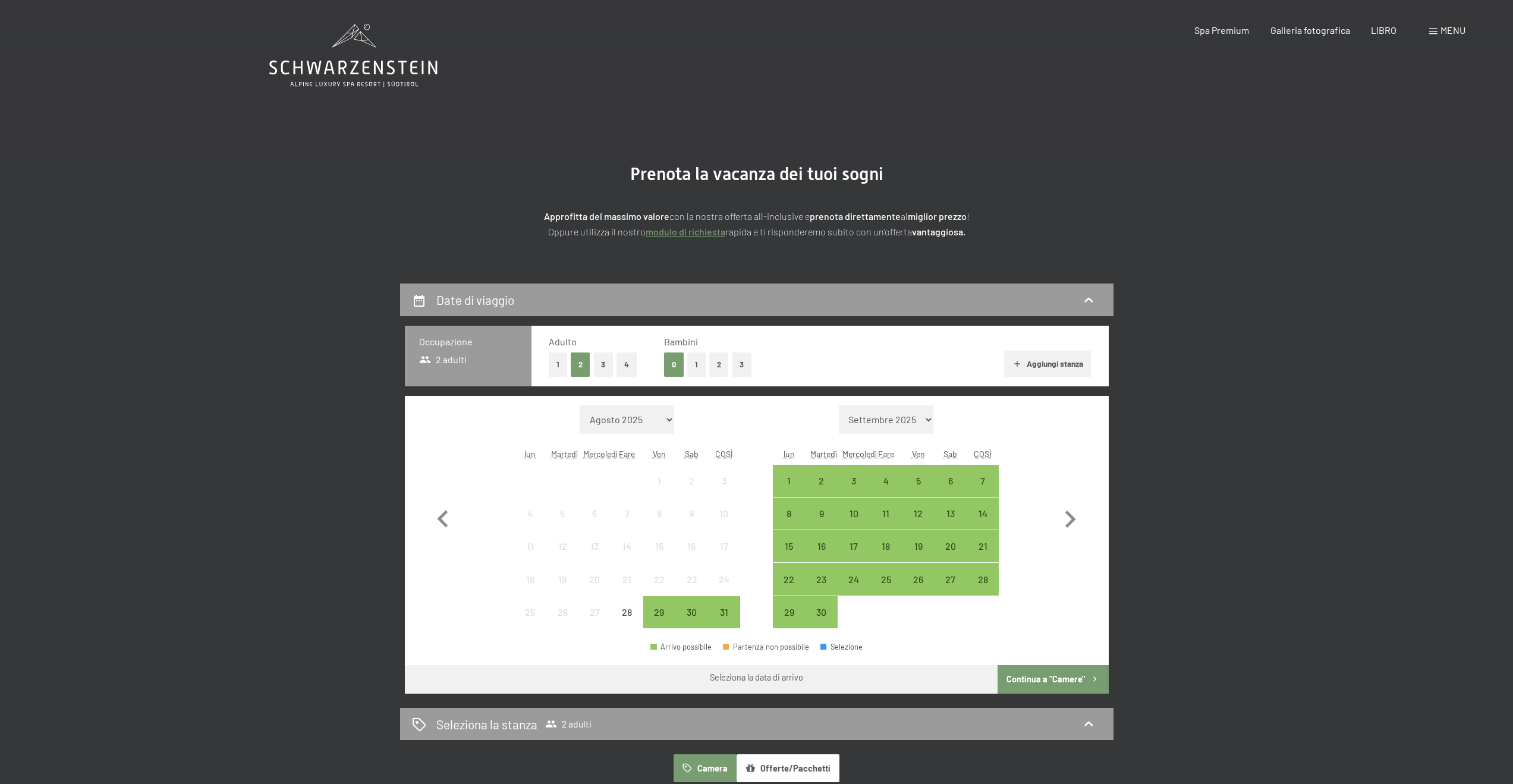
click at [648, 418] on select "Agosto 2025 Settembre 2025 Ottobre 2025 Novembre 2025 Dicembre 2025 Gennaio 202…" at bounding box center [627, 420] width 95 height 29
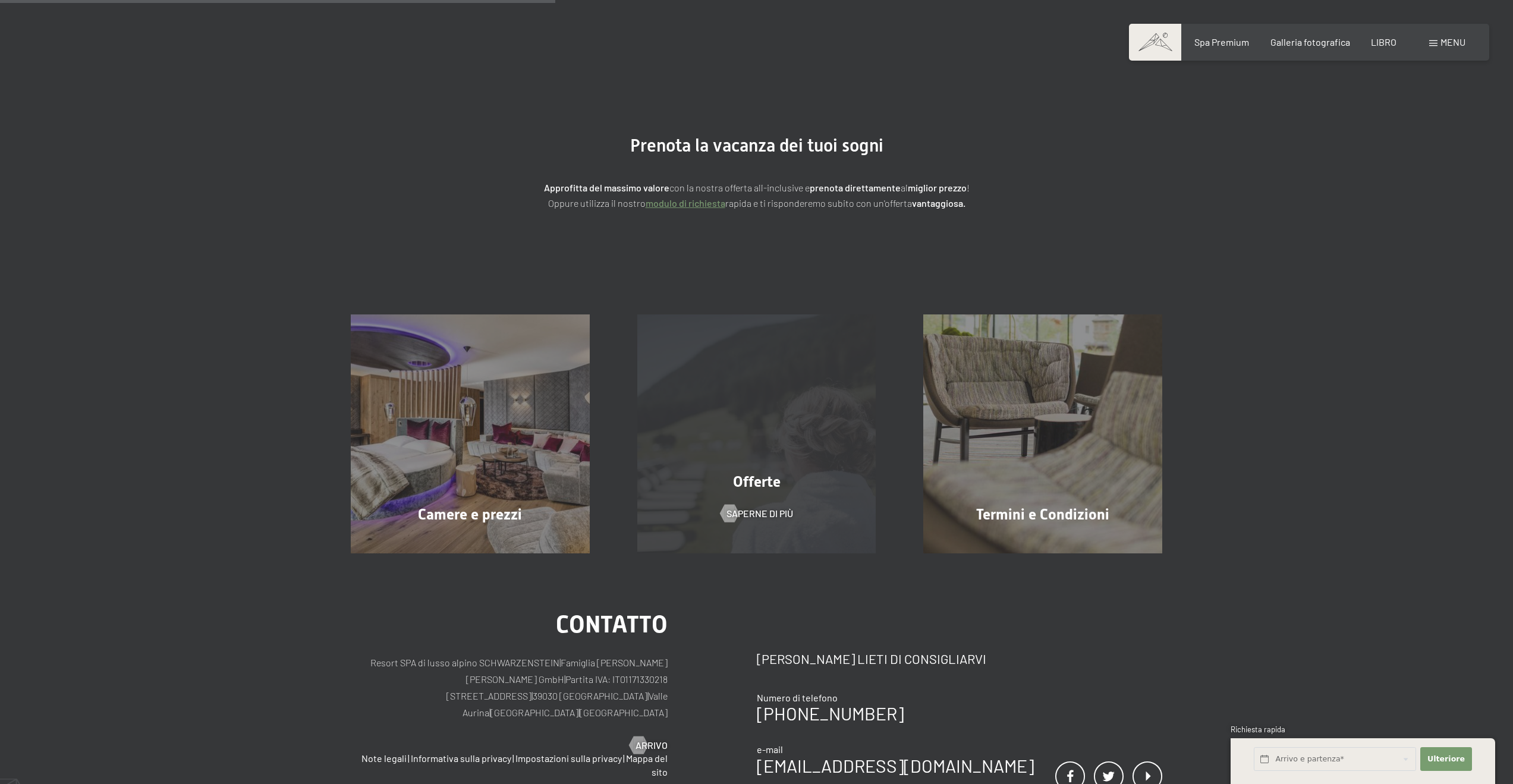
scroll to position [3, 0]
